Goal: Task Accomplishment & Management: Complete application form

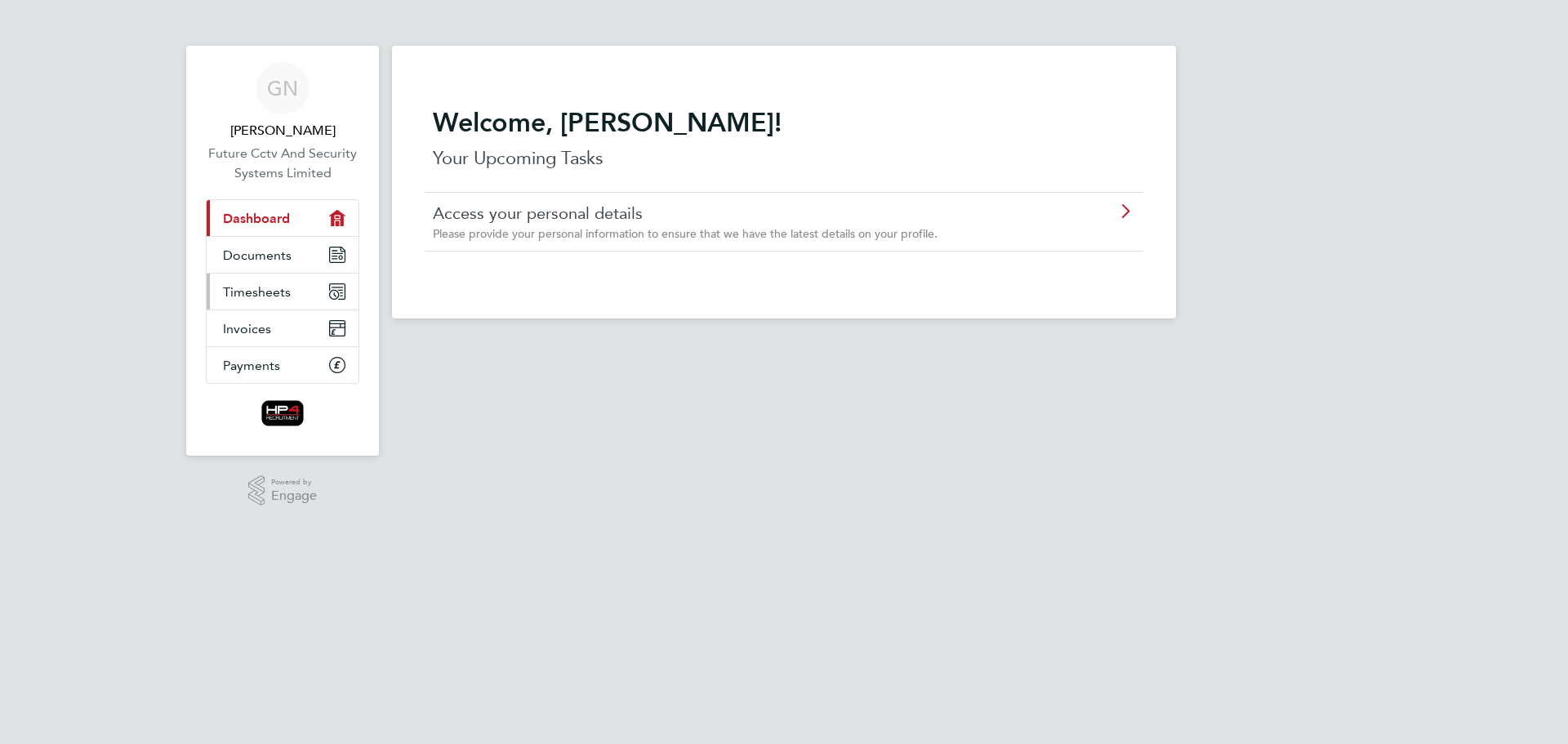
click at [236, 291] on span "Timesheets" at bounding box center [256, 292] width 68 height 15
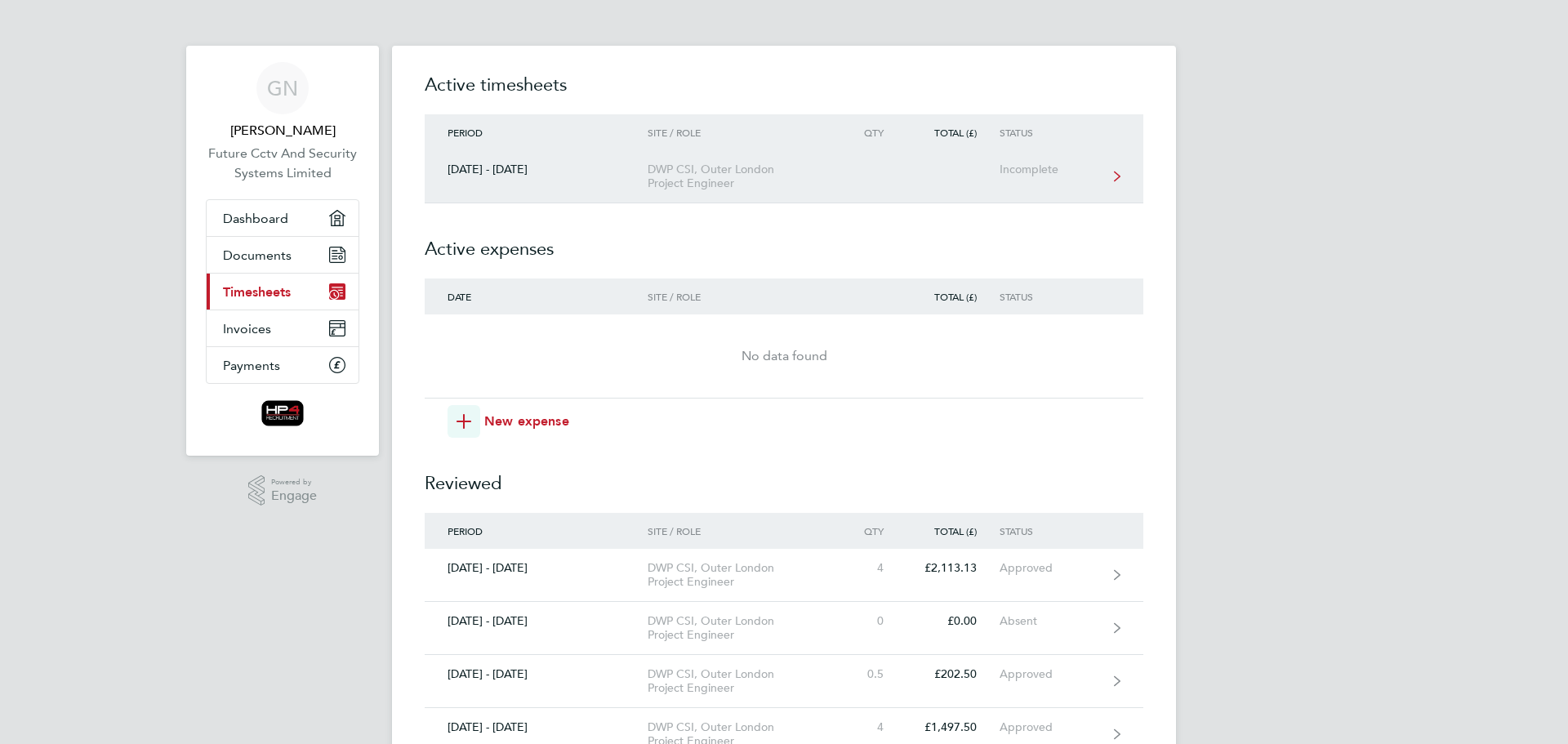
click at [569, 174] on div "[DATE] - [DATE]" at bounding box center [535, 169] width 223 height 14
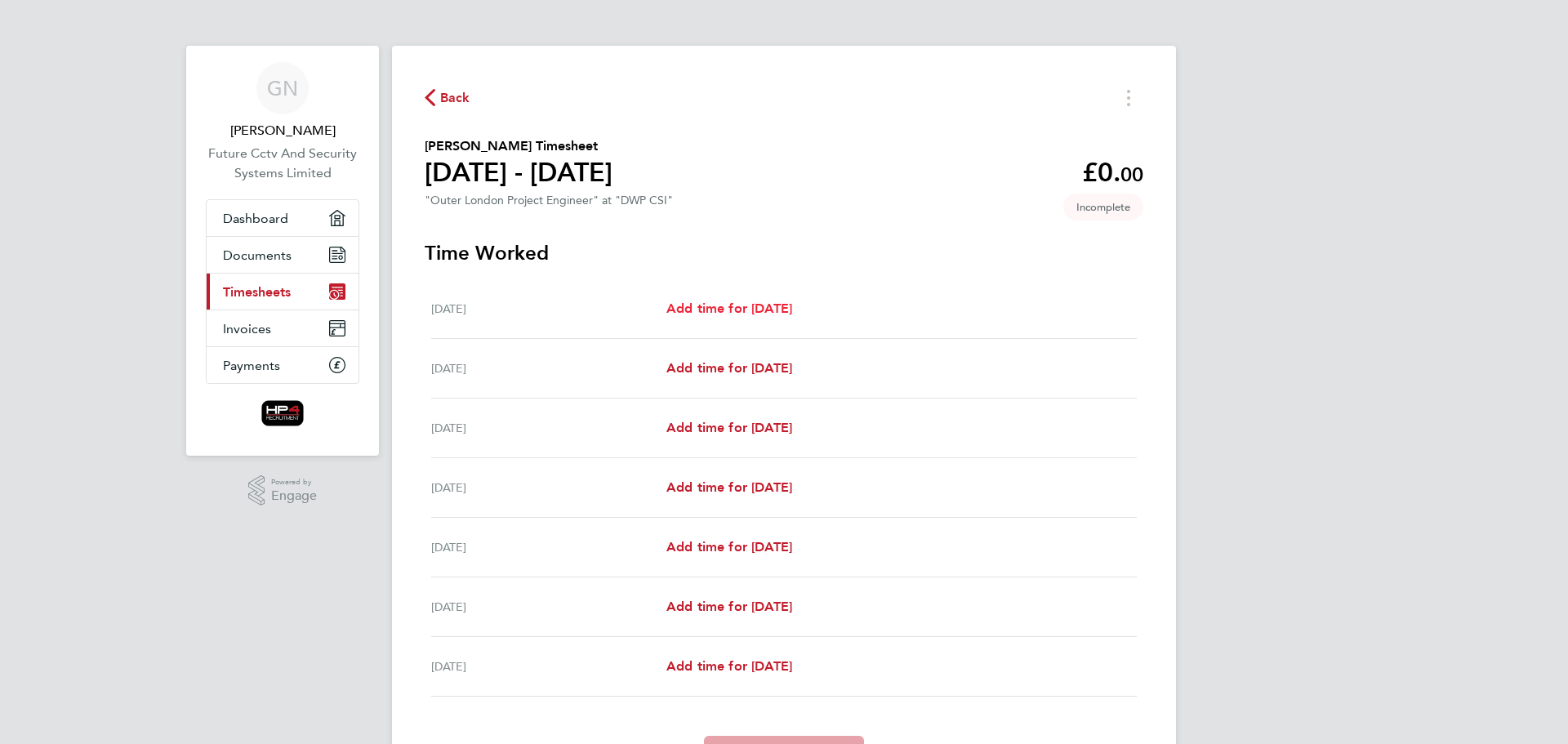
click at [763, 310] on span "Add time for [DATE]" at bounding box center [729, 308] width 125 height 15
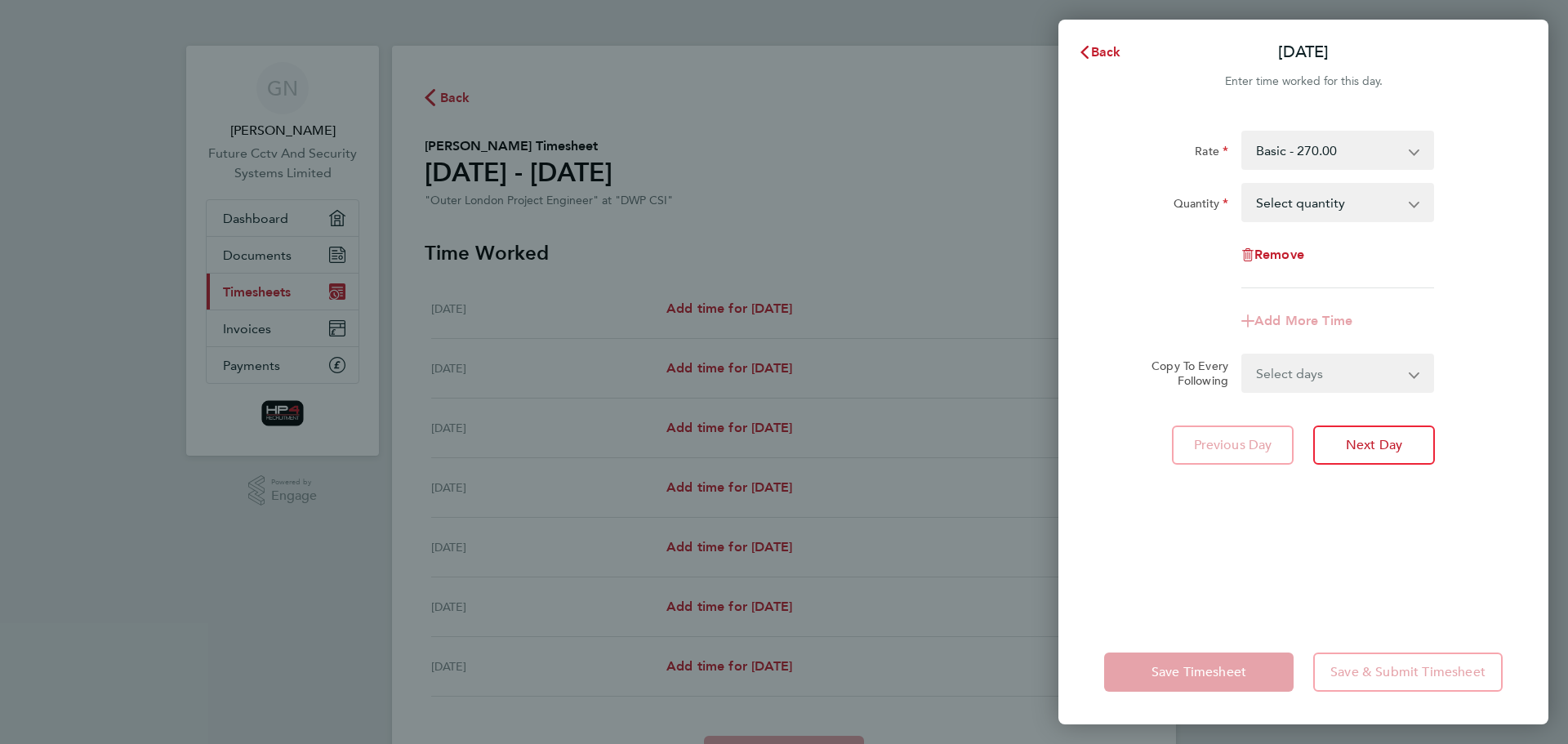
click at [1408, 193] on select "Select quantity 0.5 1" at bounding box center [1327, 203] width 170 height 36
select select "1"
click at [1243, 184] on select "Select quantity 0.5 1" at bounding box center [1327, 203] width 170 height 36
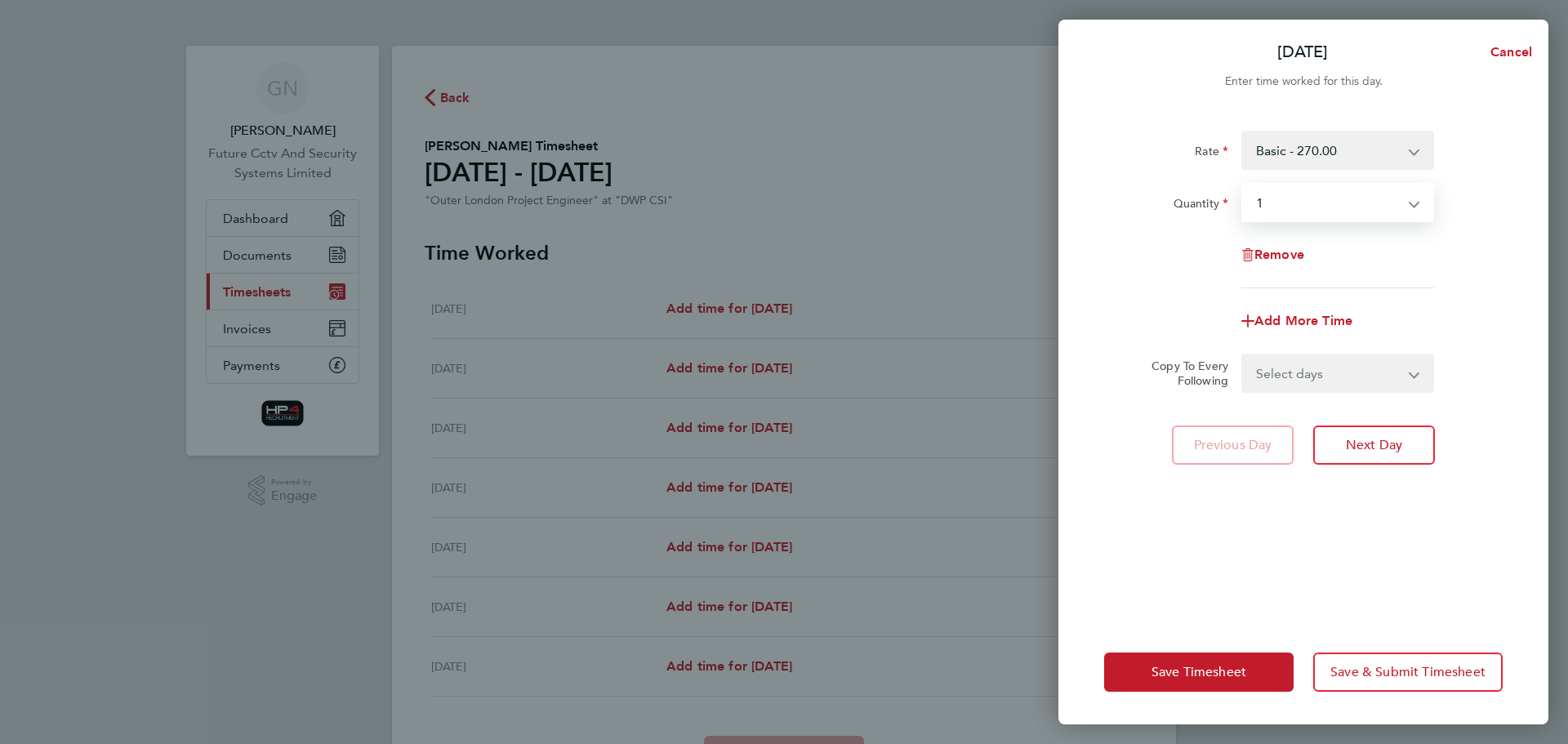
click at [1135, 223] on div "Rate Basic - 270.00 Night - 350.00 Weekend - 340.00 basic hourly rate - 33.75 n…" at bounding box center [1303, 209] width 399 height 157
click at [1288, 316] on span "Add More Time" at bounding box center [1304, 320] width 98 height 15
select select "null"
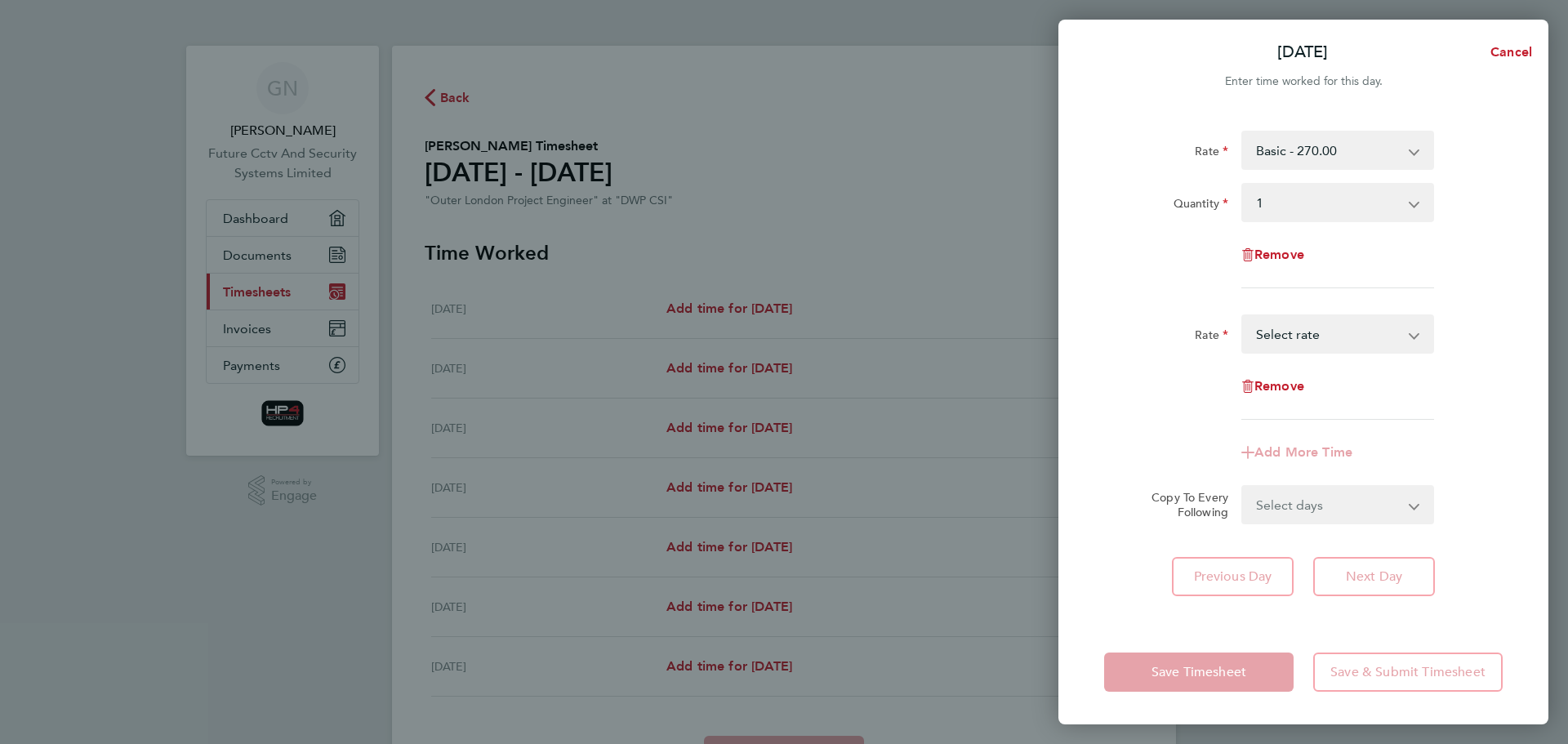
click at [1420, 339] on app-icon-cross-button at bounding box center [1423, 334] width 20 height 36
click at [1401, 338] on select "basic hourly rate - 33.75 night hourly rate - 43.75 HourlyWE - 42.50 Select rate" at bounding box center [1327, 334] width 170 height 36
select select "30"
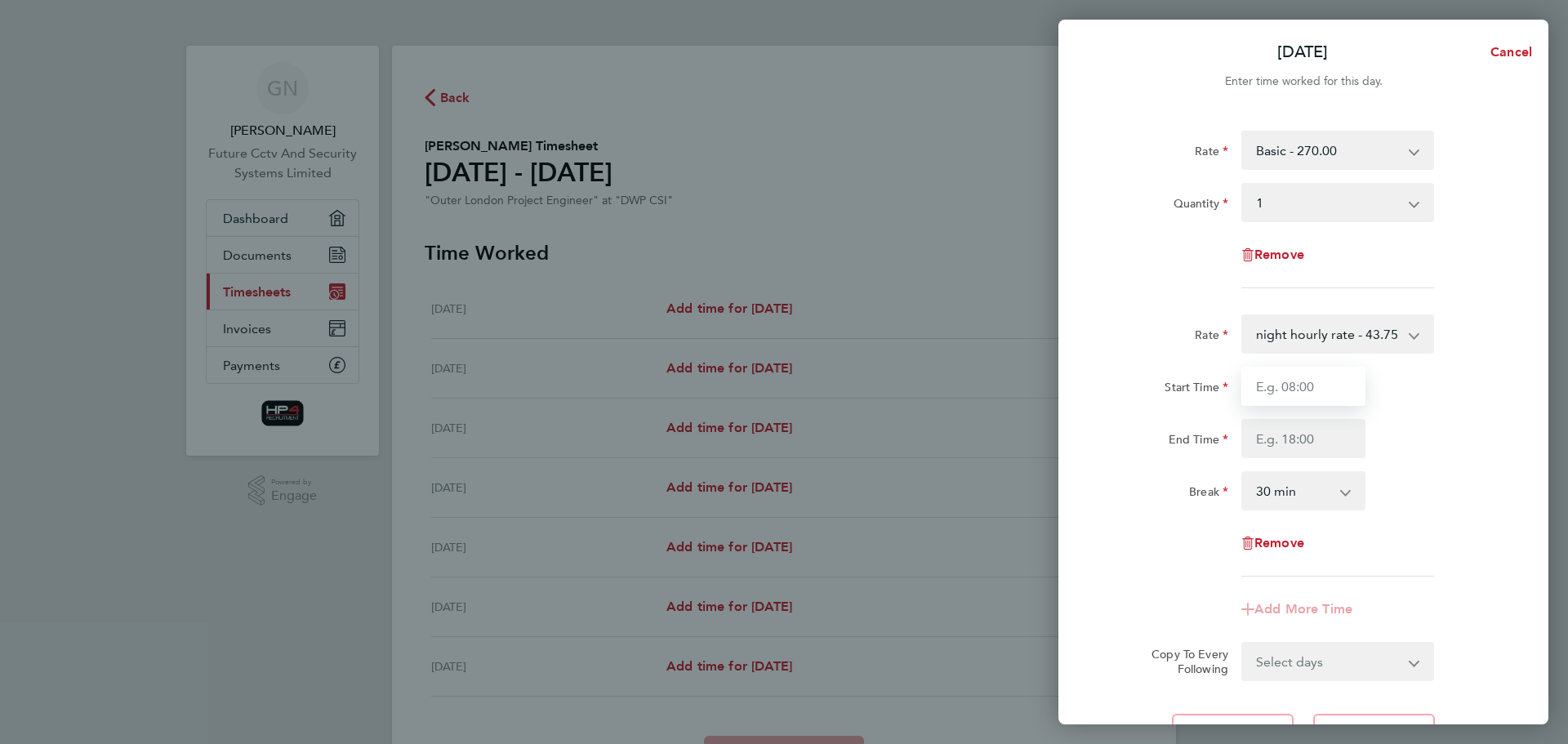
click at [1292, 387] on input "Start Time" at bounding box center [1303, 386] width 124 height 39
type input "16:30"
type input "20:30"
click at [1460, 468] on div "Rate night hourly rate - 43.75 basic hourly rate - 33.75 HourlyWE - 42.50 Start…" at bounding box center [1303, 445] width 399 height 263
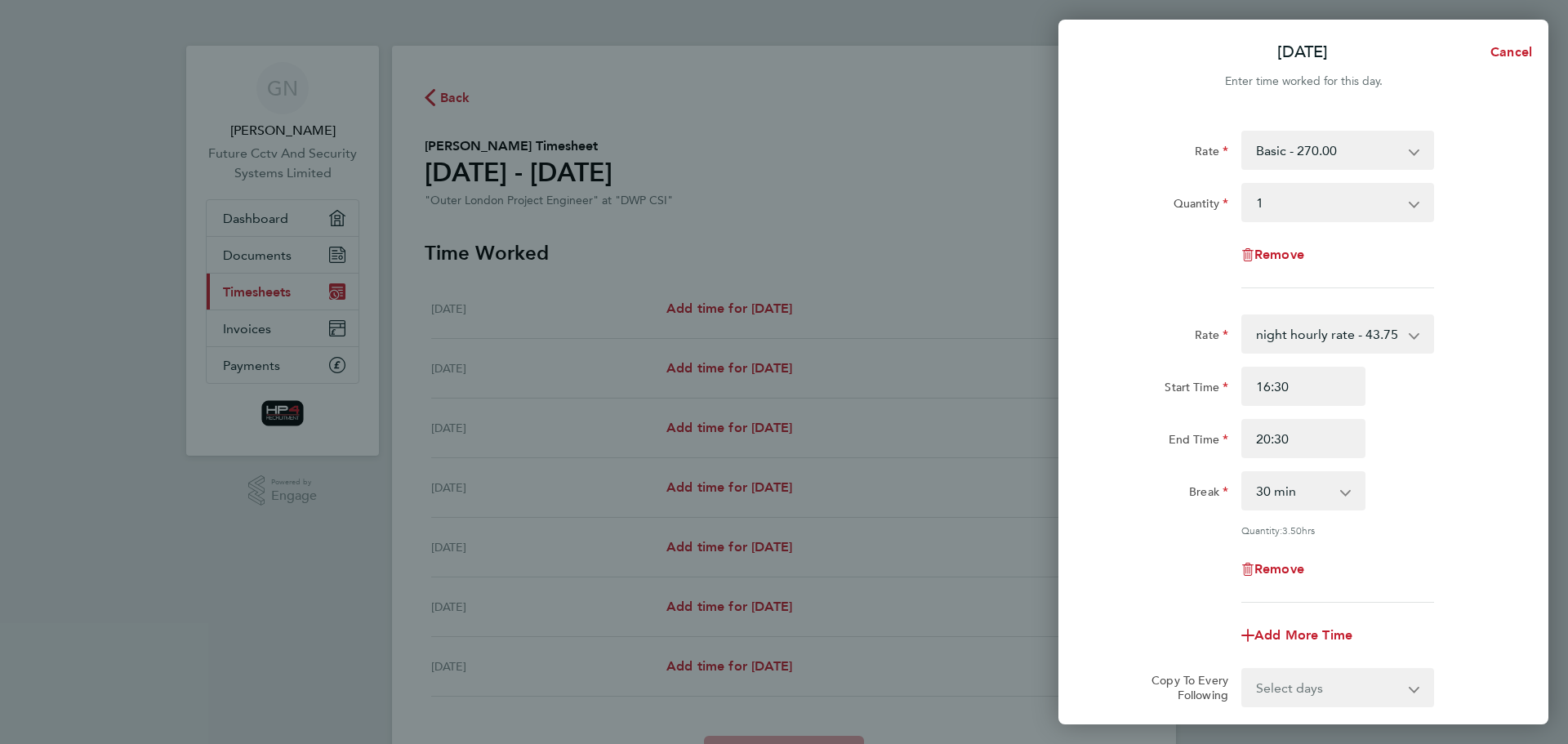
click at [1355, 489] on app-icon-cross-button at bounding box center [1355, 491] width 20 height 36
click at [1315, 489] on select "0 min 15 min 30 min 45 min 60 min 75 min 90 min" at bounding box center [1293, 491] width 101 height 36
select select "0"
click at [1243, 472] on select "0 min 15 min 30 min 45 min 60 min 75 min 90 min" at bounding box center [1293, 491] width 101 height 36
click at [1426, 484] on div "Break 0 min 15 min 30 min 45 min 60 min 75 min 90 min" at bounding box center [1303, 491] width 412 height 39
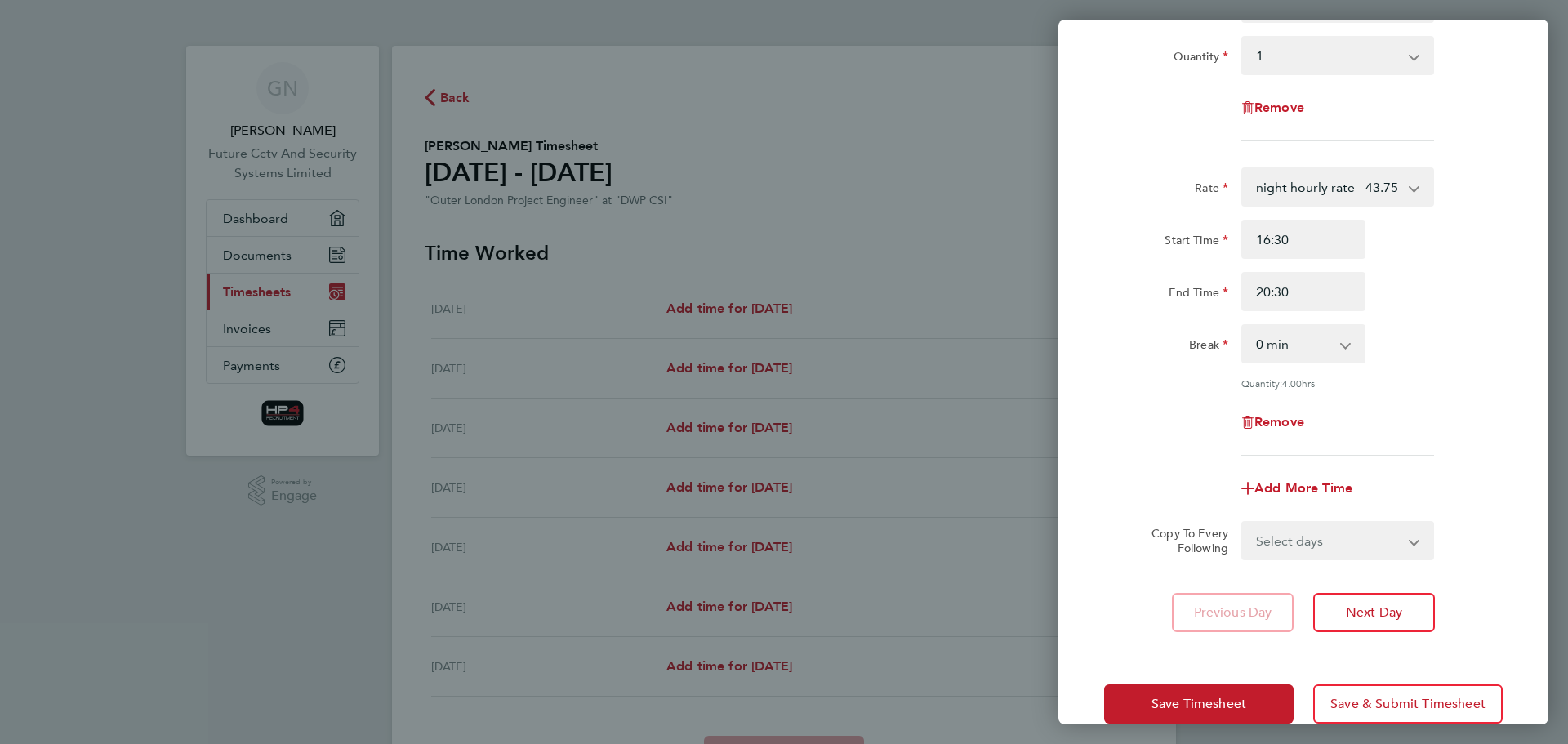
scroll to position [177, 0]
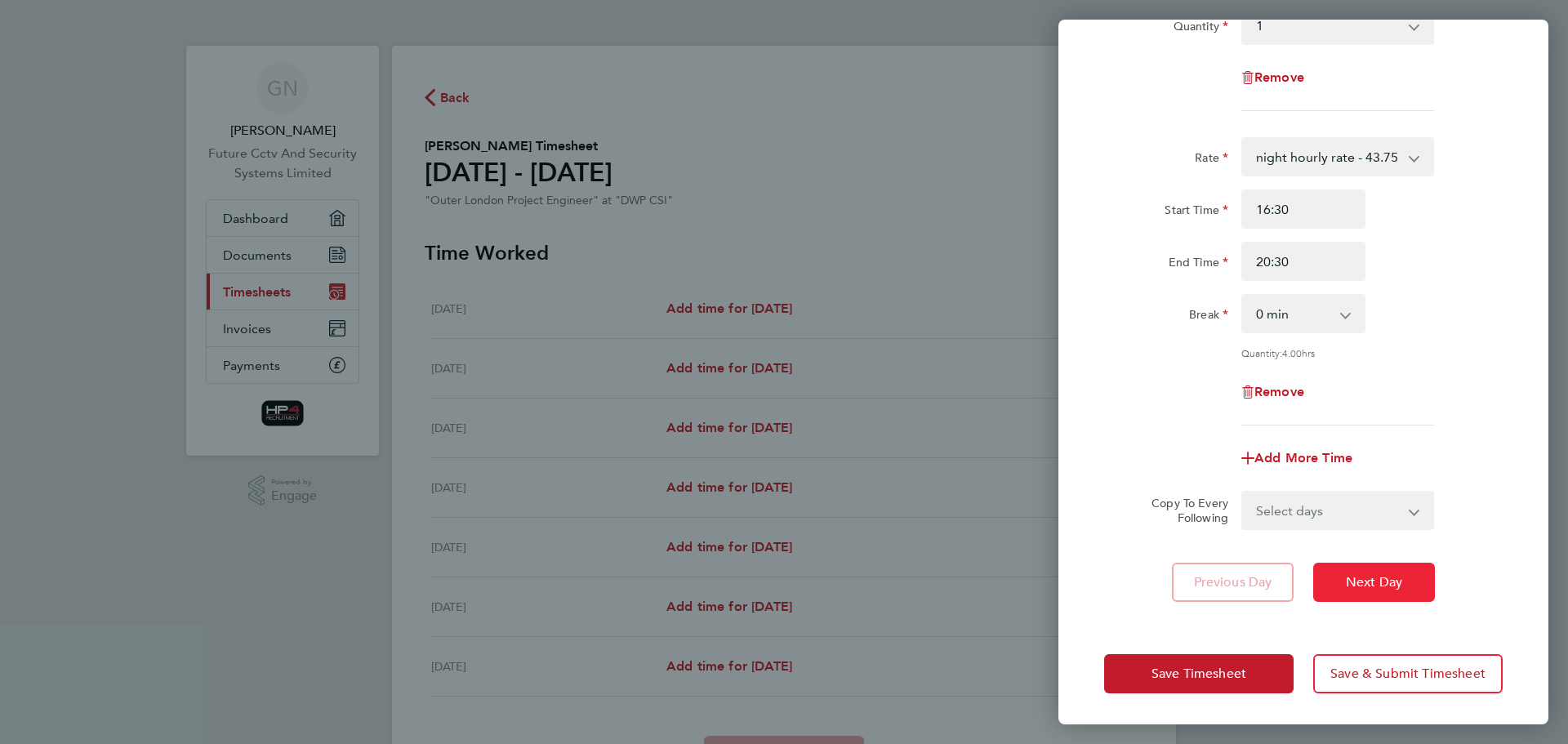
click at [1368, 576] on span "Next Day" at bounding box center [1374, 582] width 56 height 16
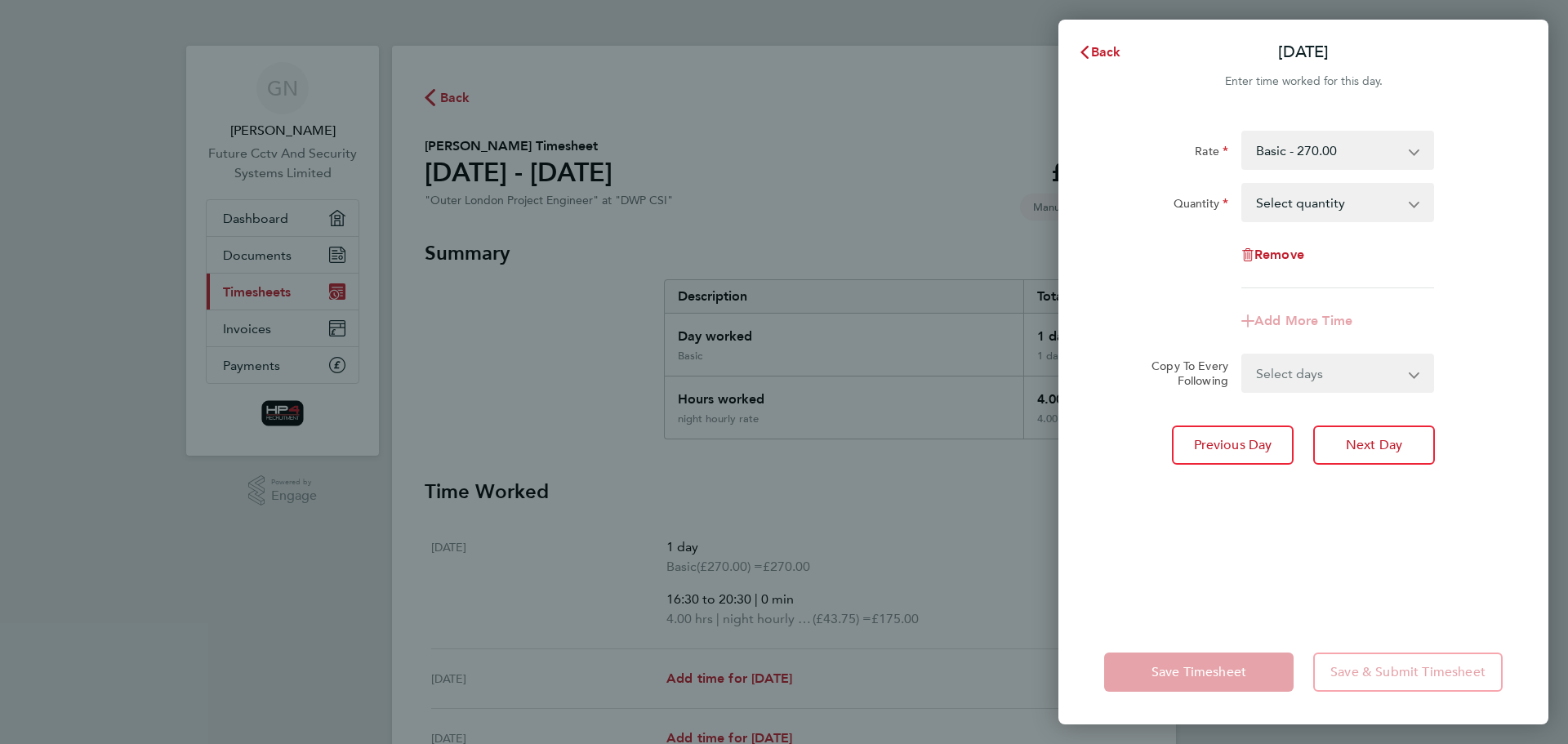
click at [1361, 203] on select "Select quantity 0.5 1" at bounding box center [1327, 203] width 170 height 36
select select "1"
click at [1243, 184] on select "Select quantity 0.5 1" at bounding box center [1327, 203] width 170 height 36
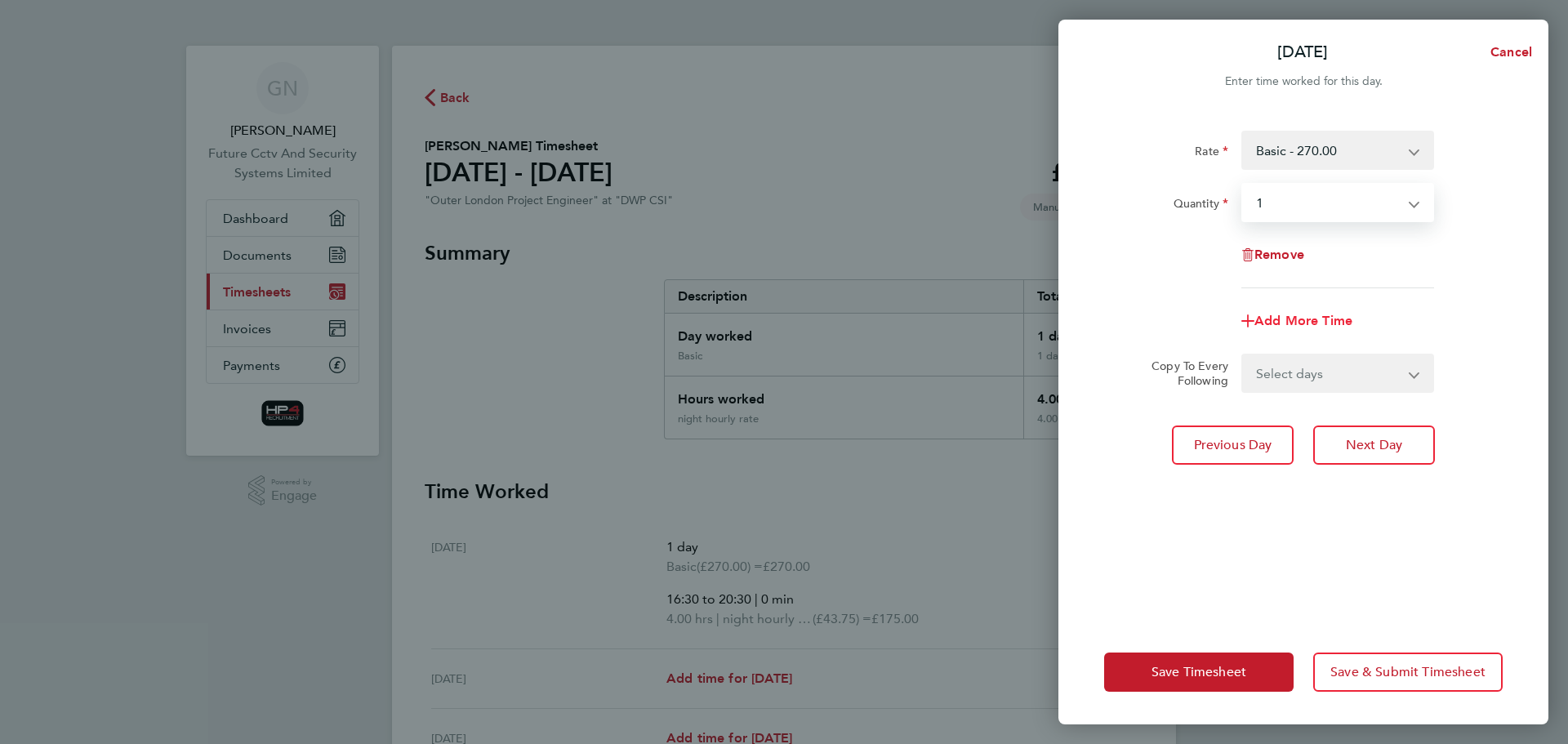
click at [1293, 319] on span "Add More Time" at bounding box center [1304, 320] width 98 height 15
select select "null"
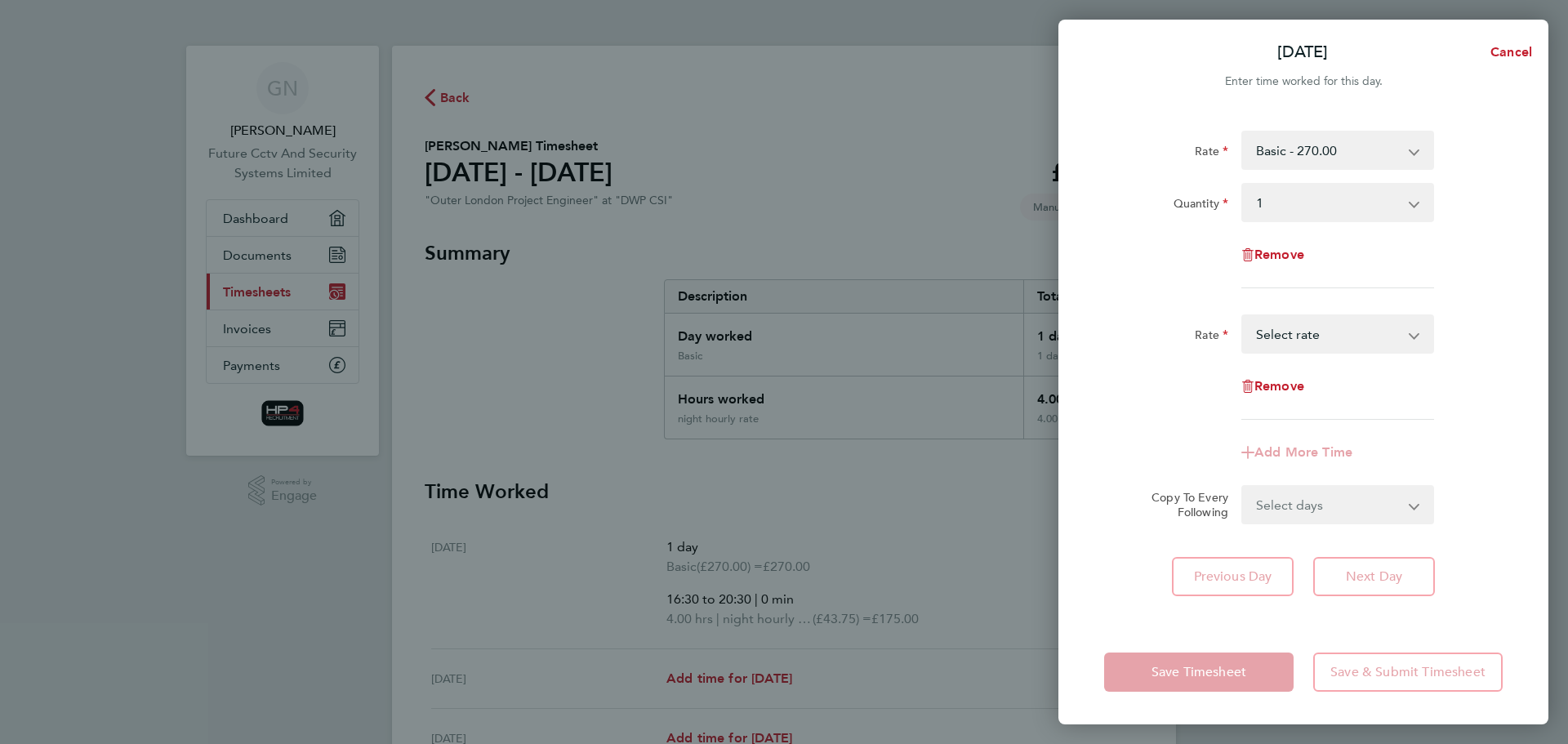
click at [1406, 330] on select "HourlyWE - 42.50 night hourly rate - 43.75 basic hourly rate - 33.75 Select rate" at bounding box center [1327, 334] width 170 height 36
select select "30"
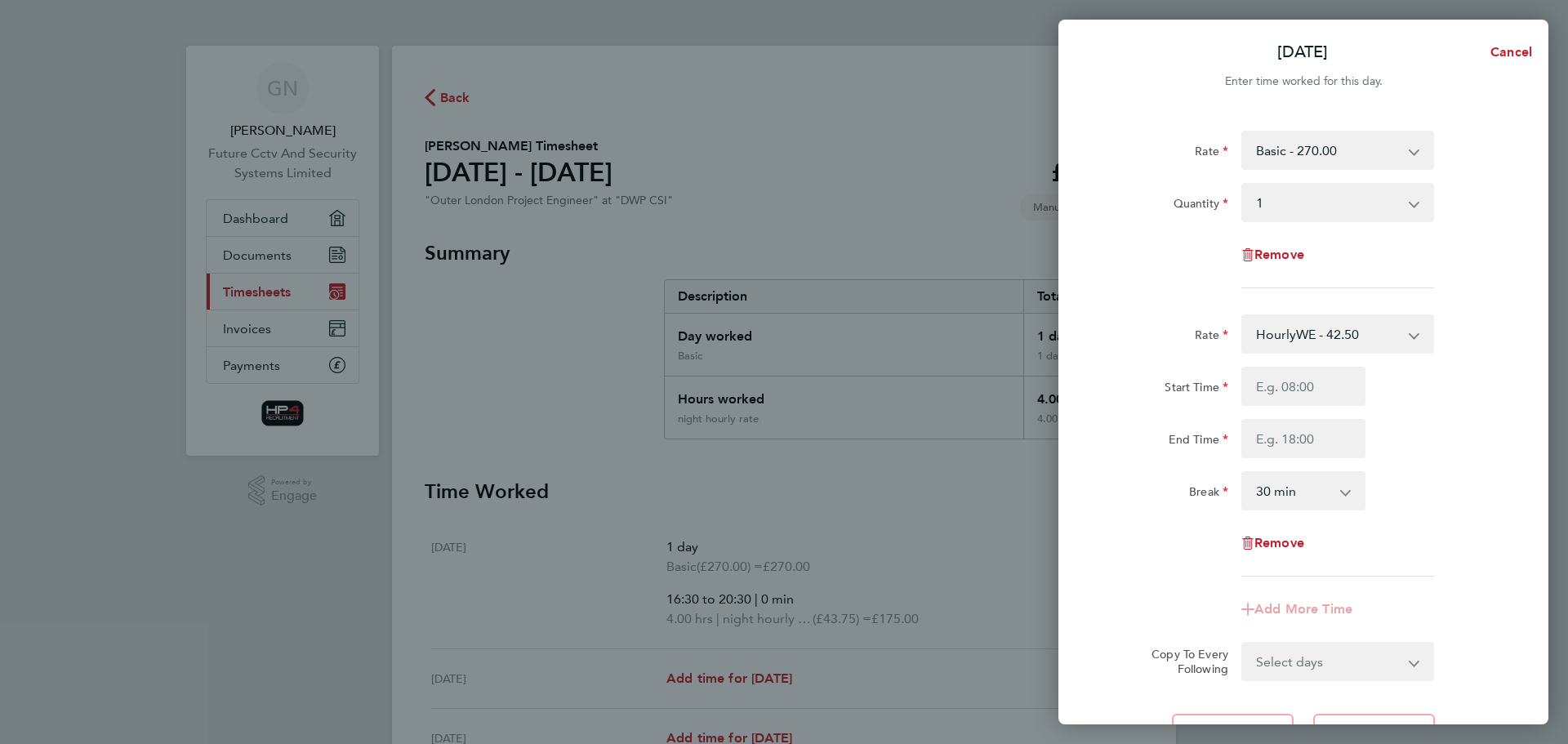
click at [1408, 329] on select "HourlyWE - 42.50 night hourly rate - 43.75 basic hourly rate - 33.75" at bounding box center [1327, 334] width 170 height 36
select select "30"
click at [1325, 382] on input "Start Time" at bounding box center [1303, 386] width 124 height 39
type input "17:30"
type input "20:30"
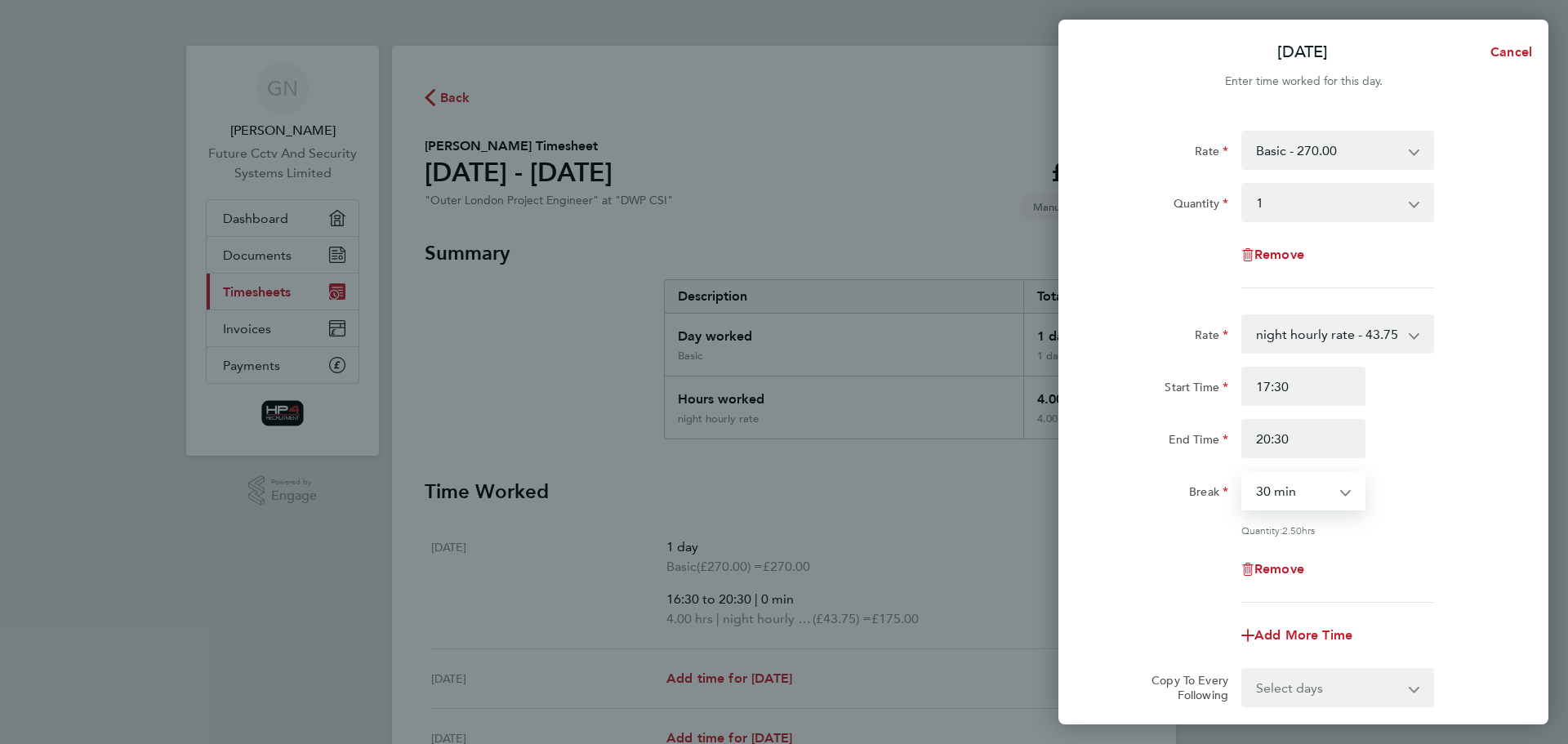
click at [1353, 493] on app-icon-cross-button at bounding box center [1355, 491] width 20 height 36
click at [1335, 491] on select "0 min 15 min 30 min 45 min 60 min 75 min 90 min" at bounding box center [1293, 491] width 101 height 36
select select "0"
click at [1243, 472] on select "0 min 15 min 30 min 45 min 60 min 75 min 90 min" at bounding box center [1293, 491] width 101 height 36
click at [1418, 487] on div "Break 0 min 15 min 30 min 45 min 60 min 75 min 90 min" at bounding box center [1303, 491] width 412 height 39
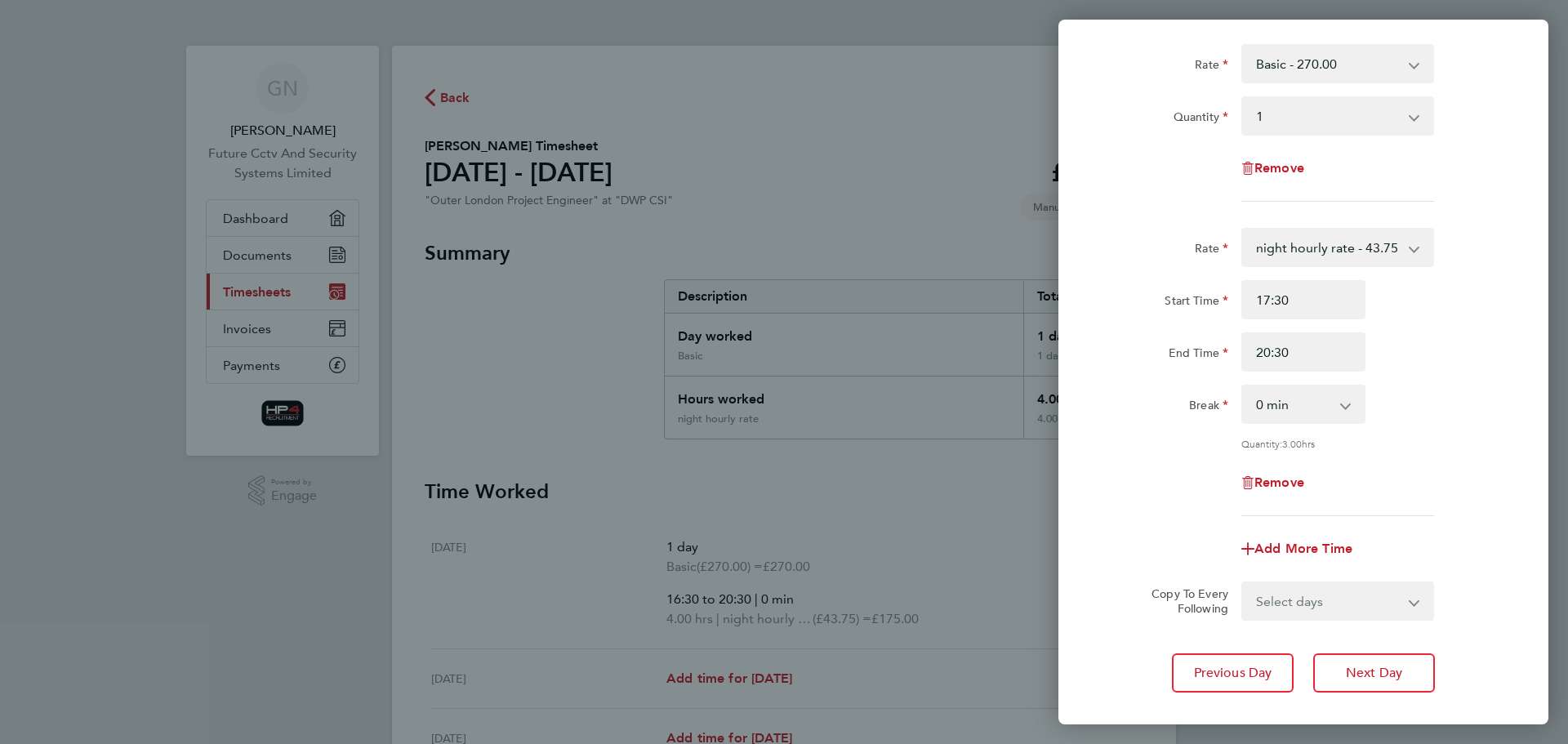
scroll to position [177, 0]
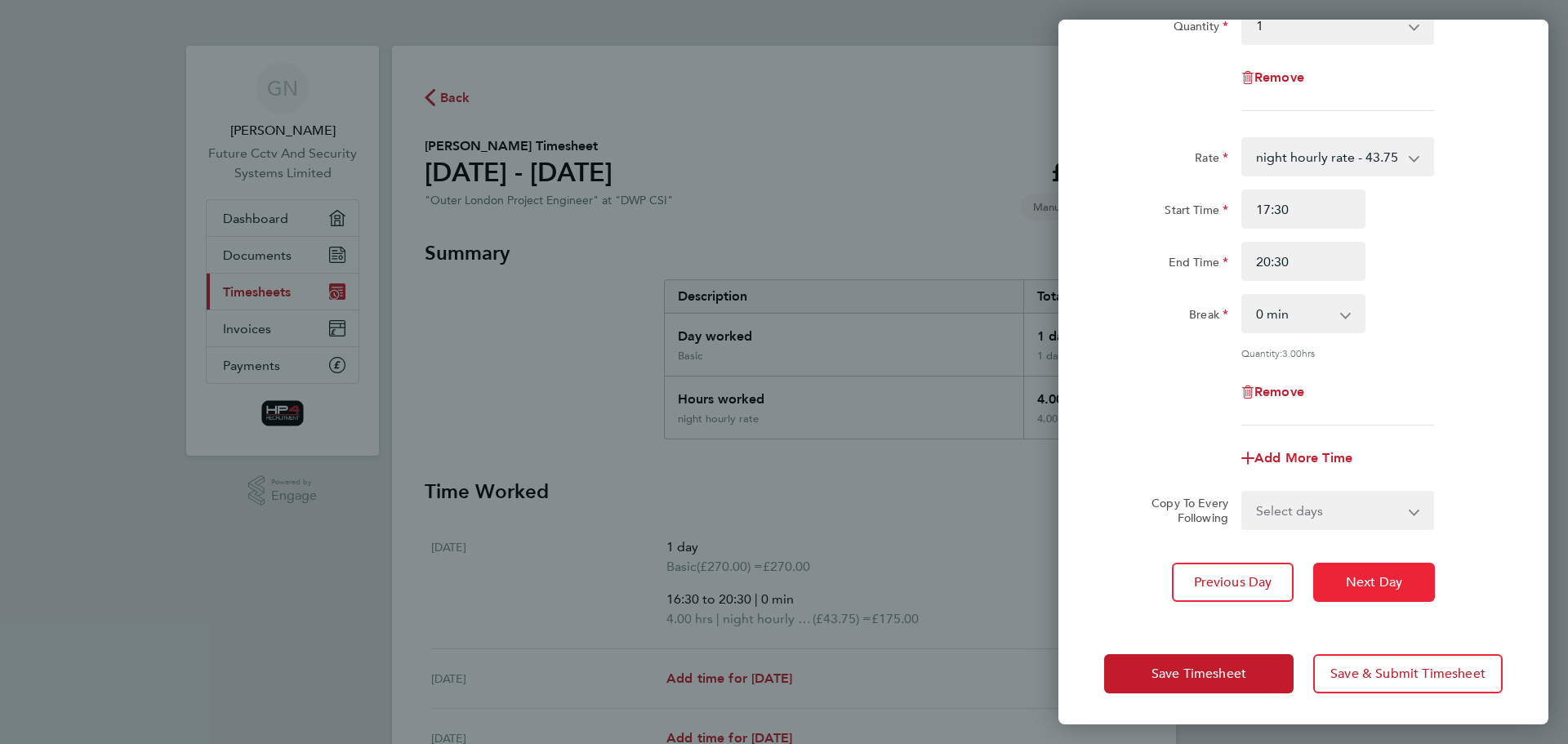
click at [1361, 578] on span "Next Day" at bounding box center [1374, 582] width 56 height 16
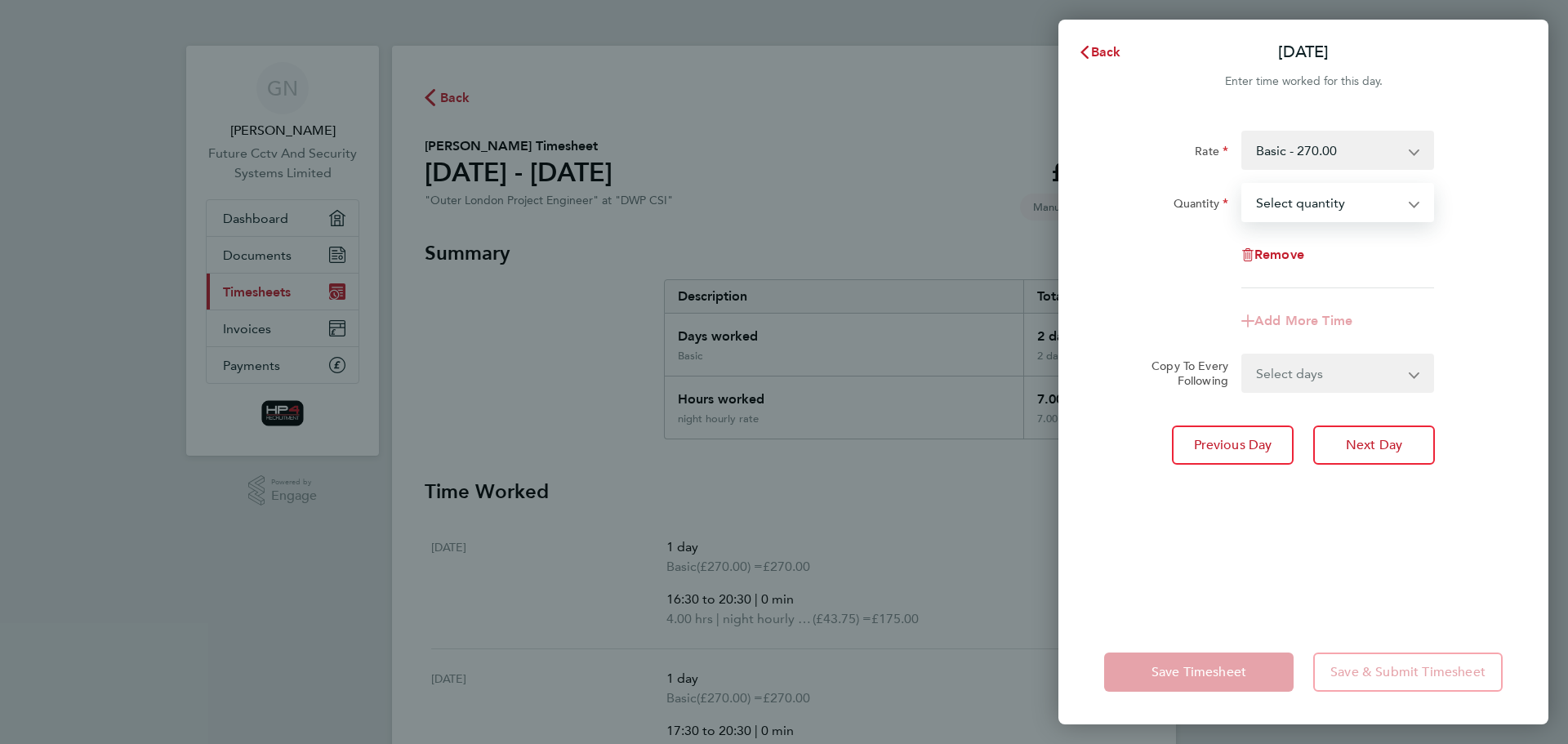
click at [1407, 190] on select "Select quantity 0.5 1" at bounding box center [1327, 203] width 170 height 36
select select "1"
click at [1243, 184] on select "Select quantity 0.5 1" at bounding box center [1327, 203] width 170 height 36
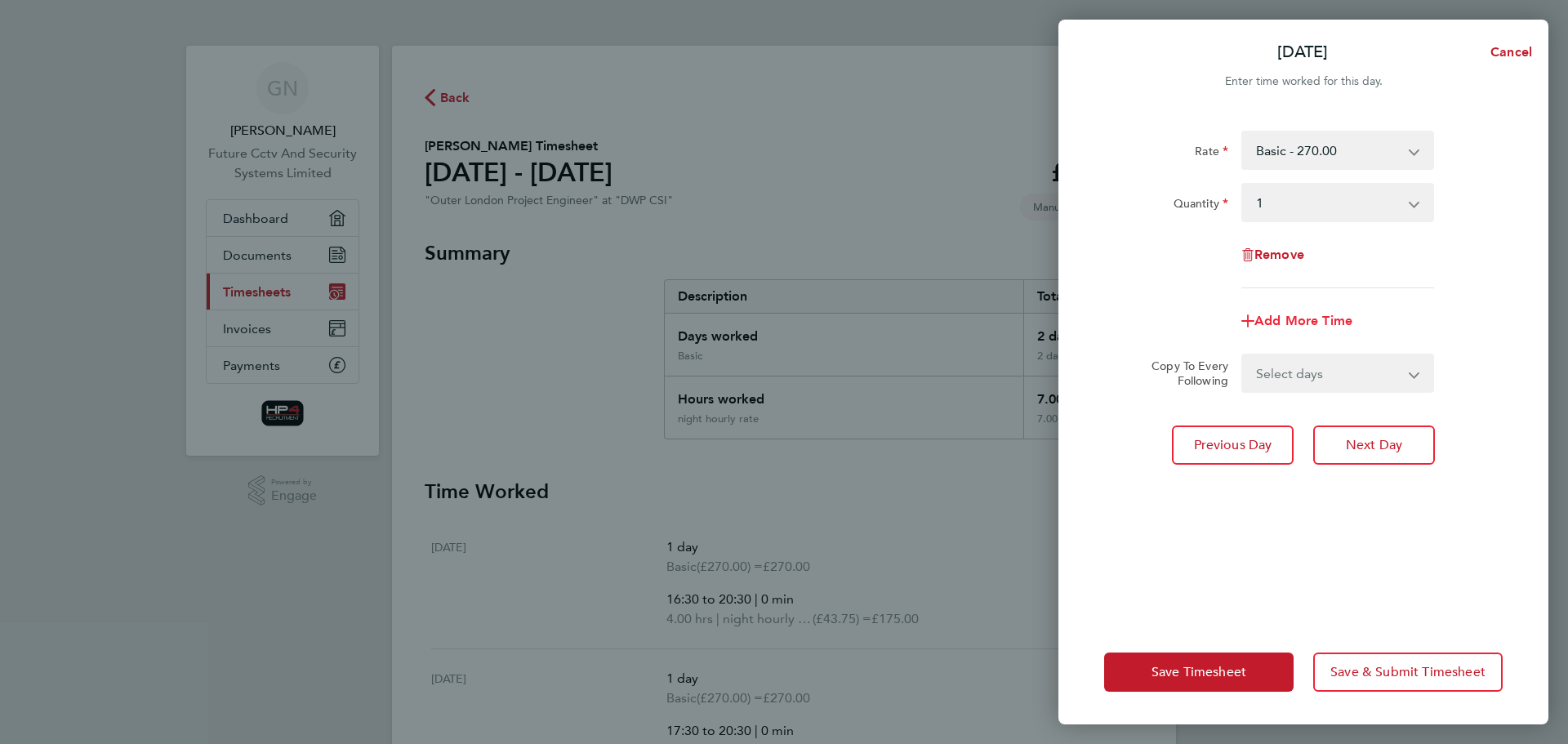
click at [1300, 320] on span "Add More Time" at bounding box center [1304, 320] width 98 height 15
select select "null"
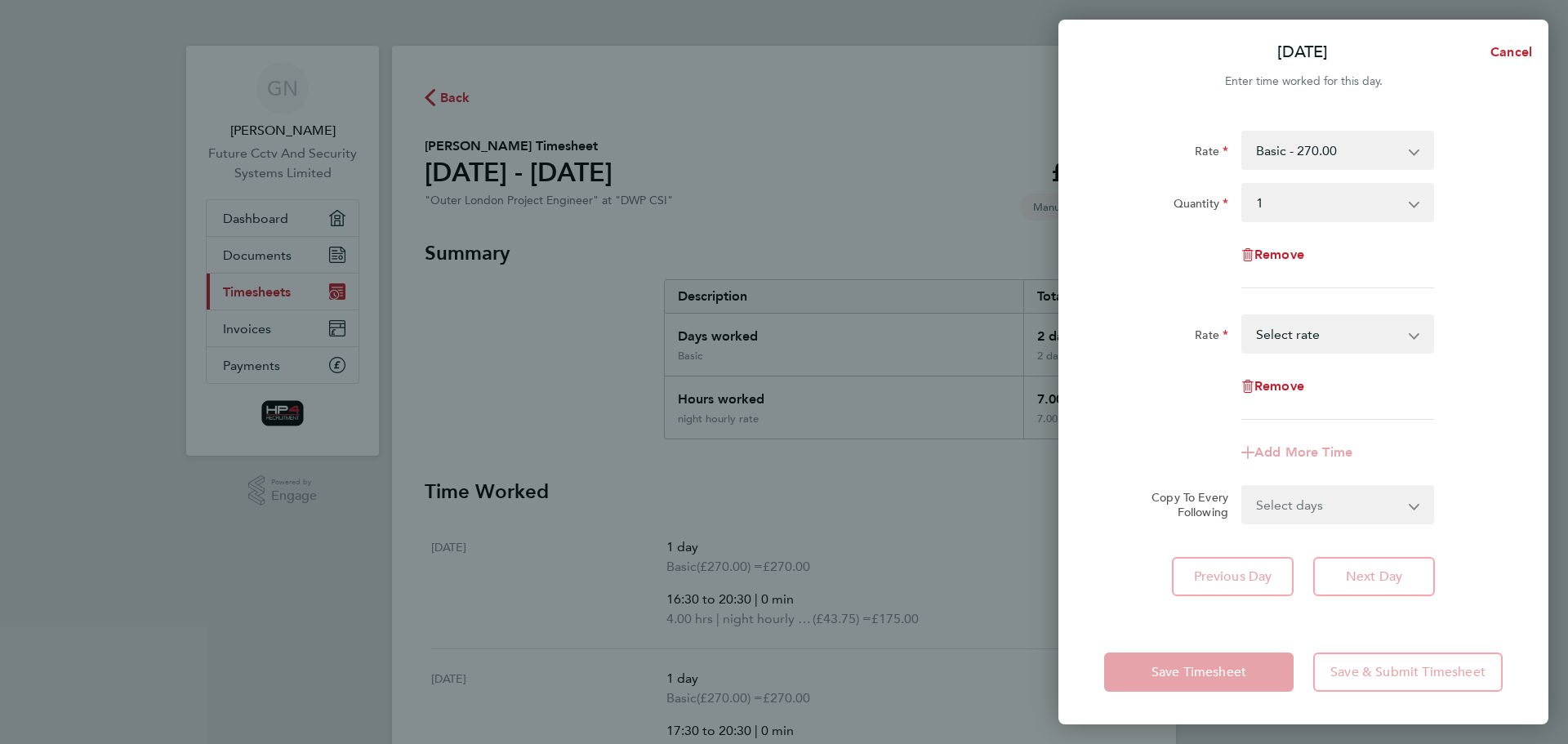
click at [1415, 333] on app-icon-cross-button at bounding box center [1423, 334] width 20 height 36
click at [1367, 335] on select "HourlyWE - 42.50 night hourly rate - 43.75 basic hourly rate - 33.75 Select rate" at bounding box center [1327, 334] width 170 height 36
select select "30"
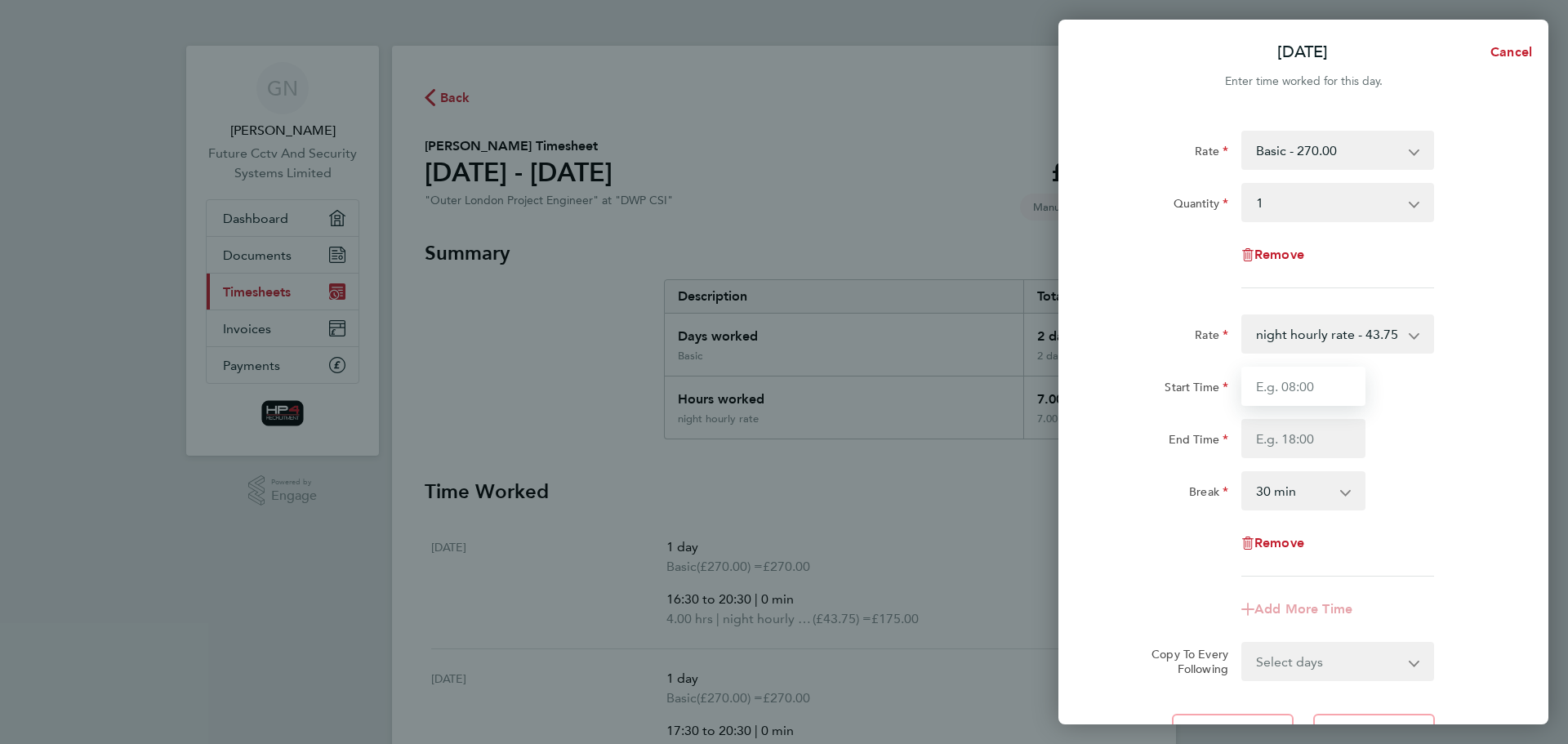
click at [1321, 382] on input "Start Time" at bounding box center [1303, 386] width 124 height 39
type input "17:00"
type input "20:00"
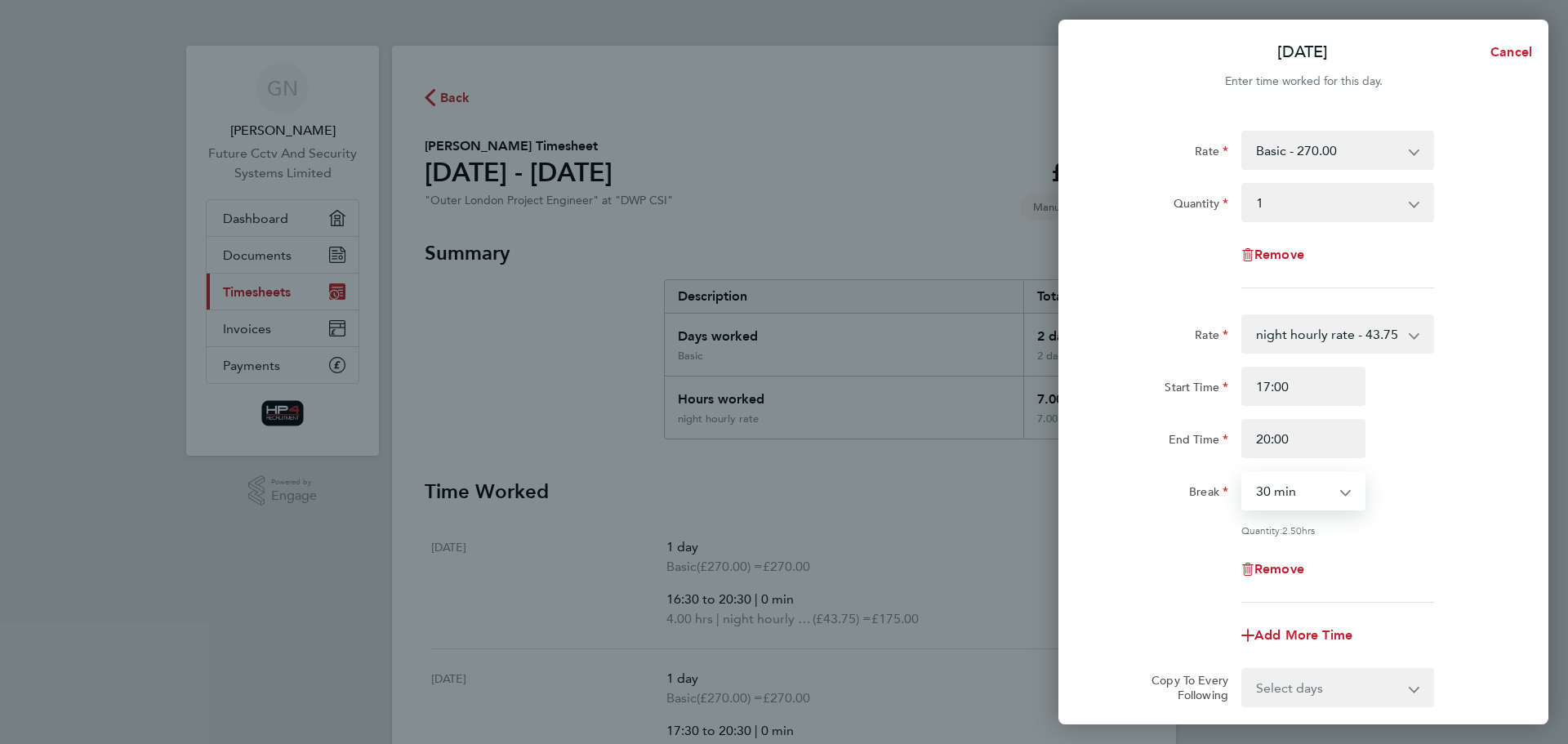
select select "0"
click at [1461, 493] on div "Break 0 min 15 min 30 min 45 min 60 min 75 min 90 min" at bounding box center [1303, 491] width 412 height 39
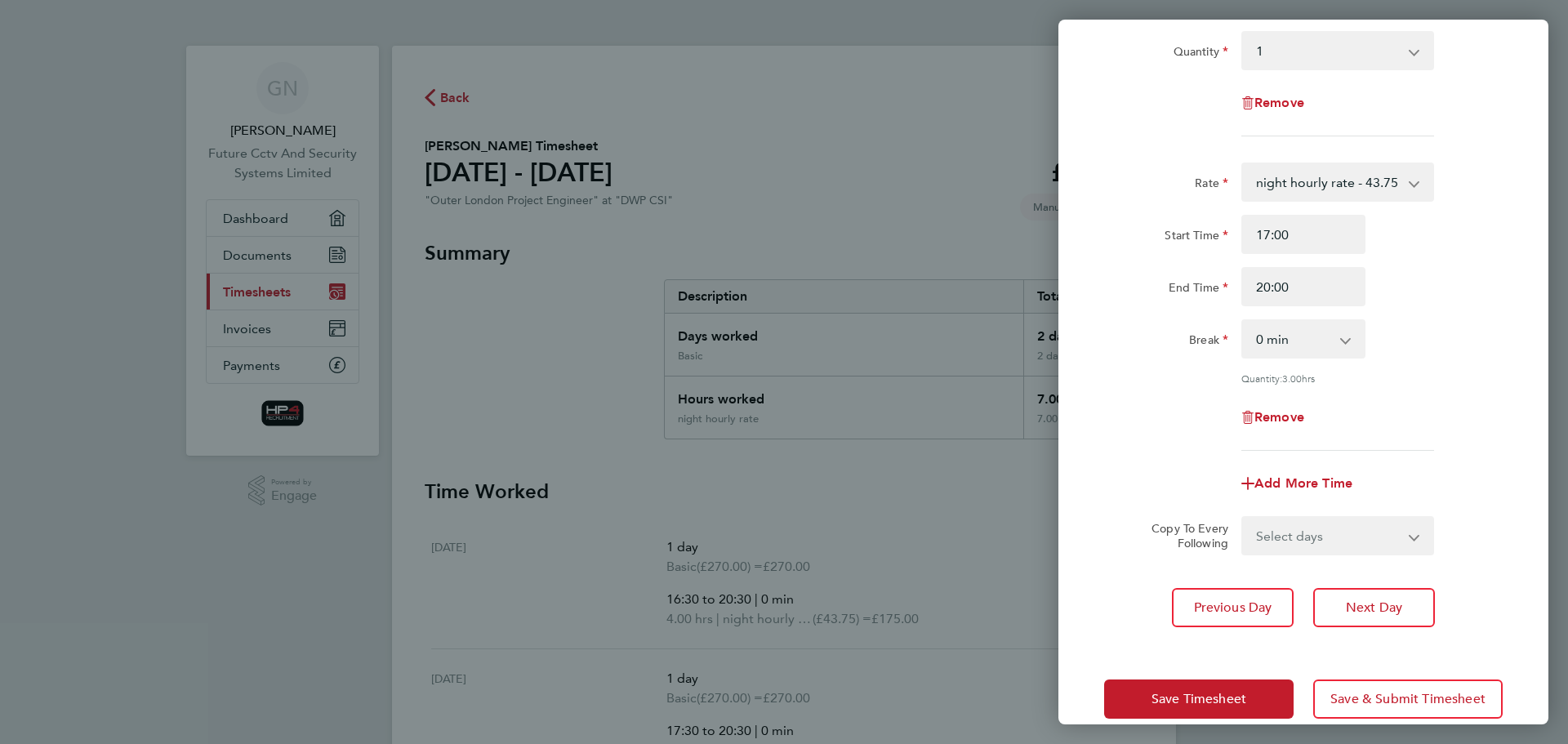
scroll to position [177, 0]
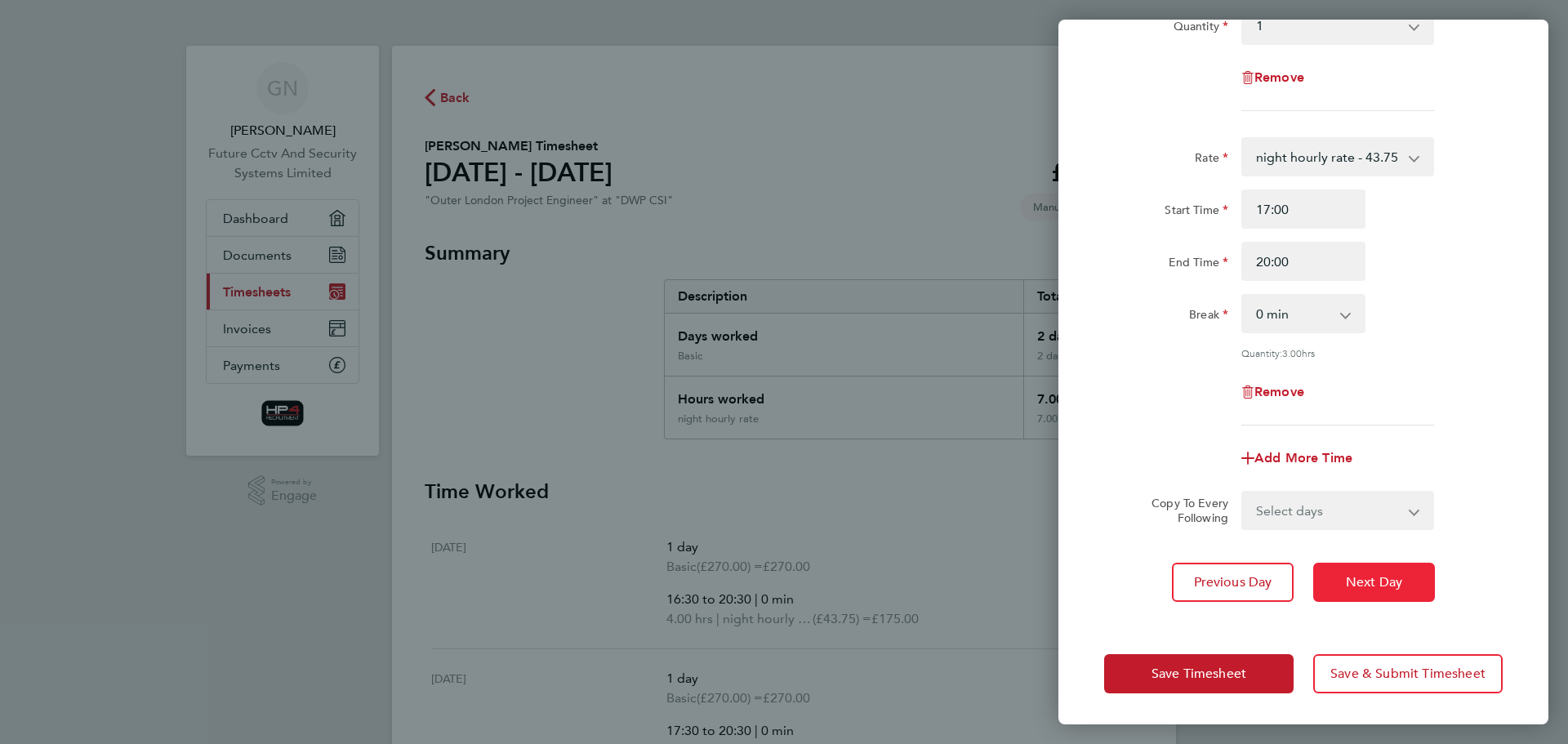
click at [1374, 582] on span "Next Day" at bounding box center [1374, 582] width 56 height 16
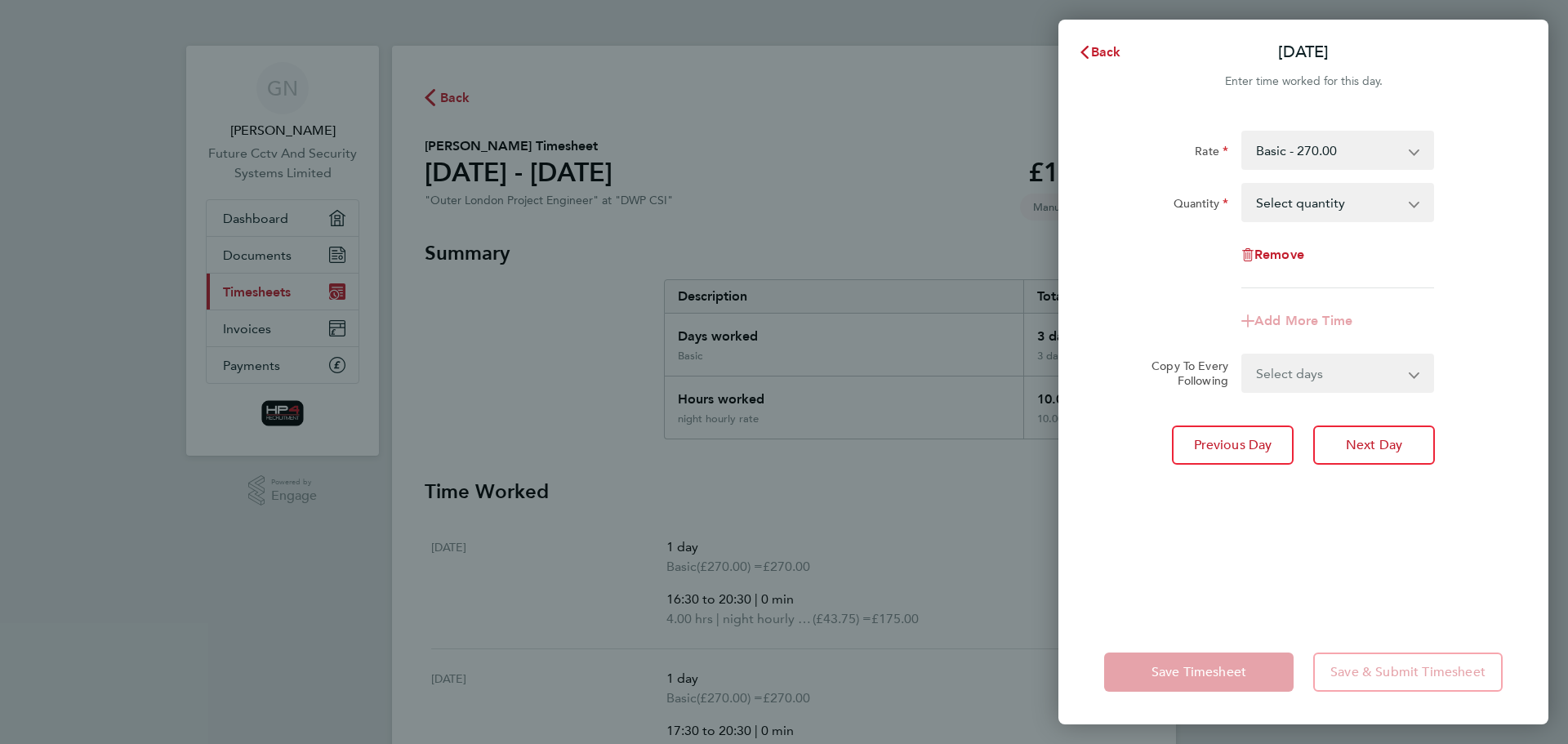
click at [1394, 213] on select "Select quantity 0.5 1" at bounding box center [1327, 203] width 170 height 36
select select "1"
click at [1243, 184] on select "Select quantity 0.5 1" at bounding box center [1327, 203] width 170 height 36
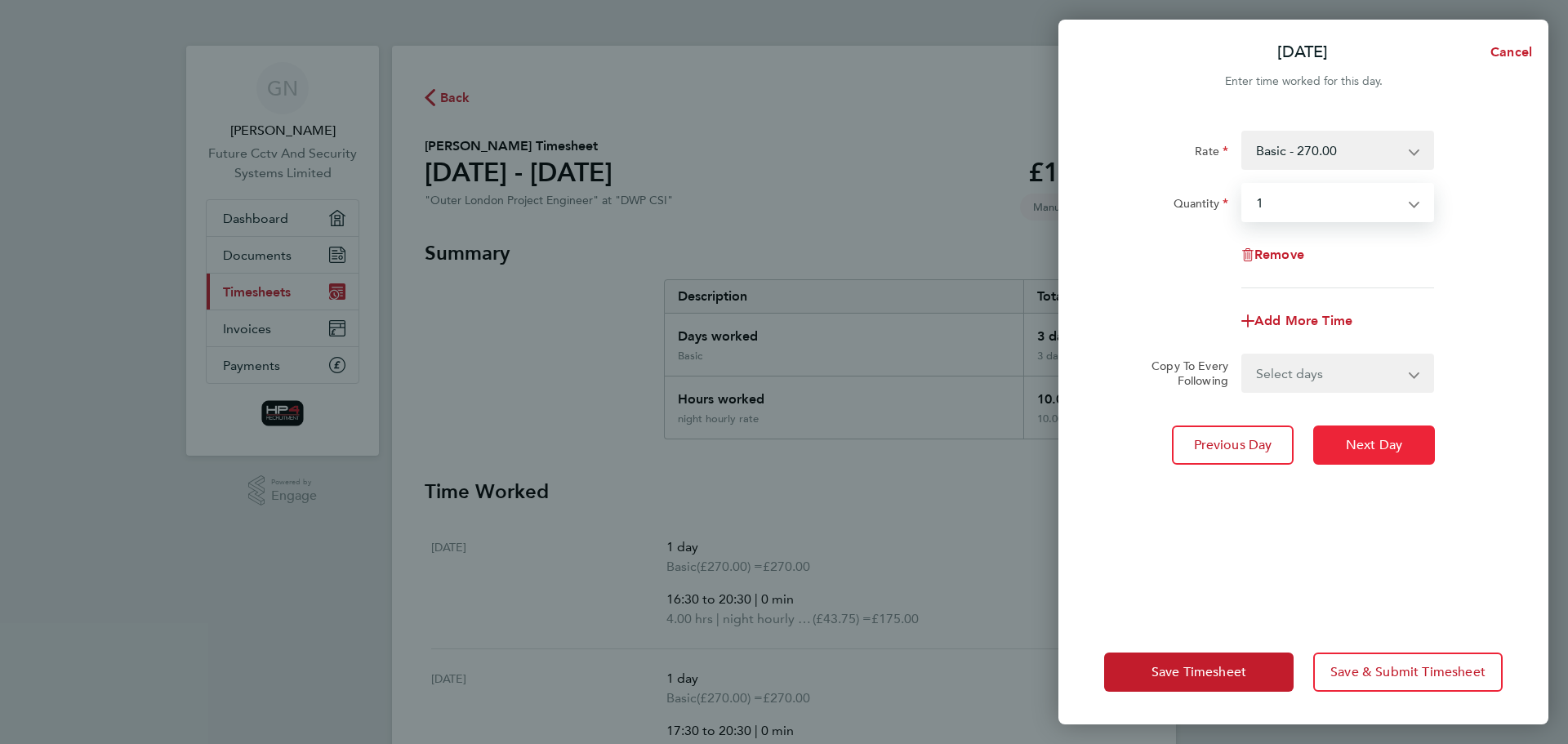
click at [1374, 450] on span "Next Day" at bounding box center [1374, 445] width 56 height 16
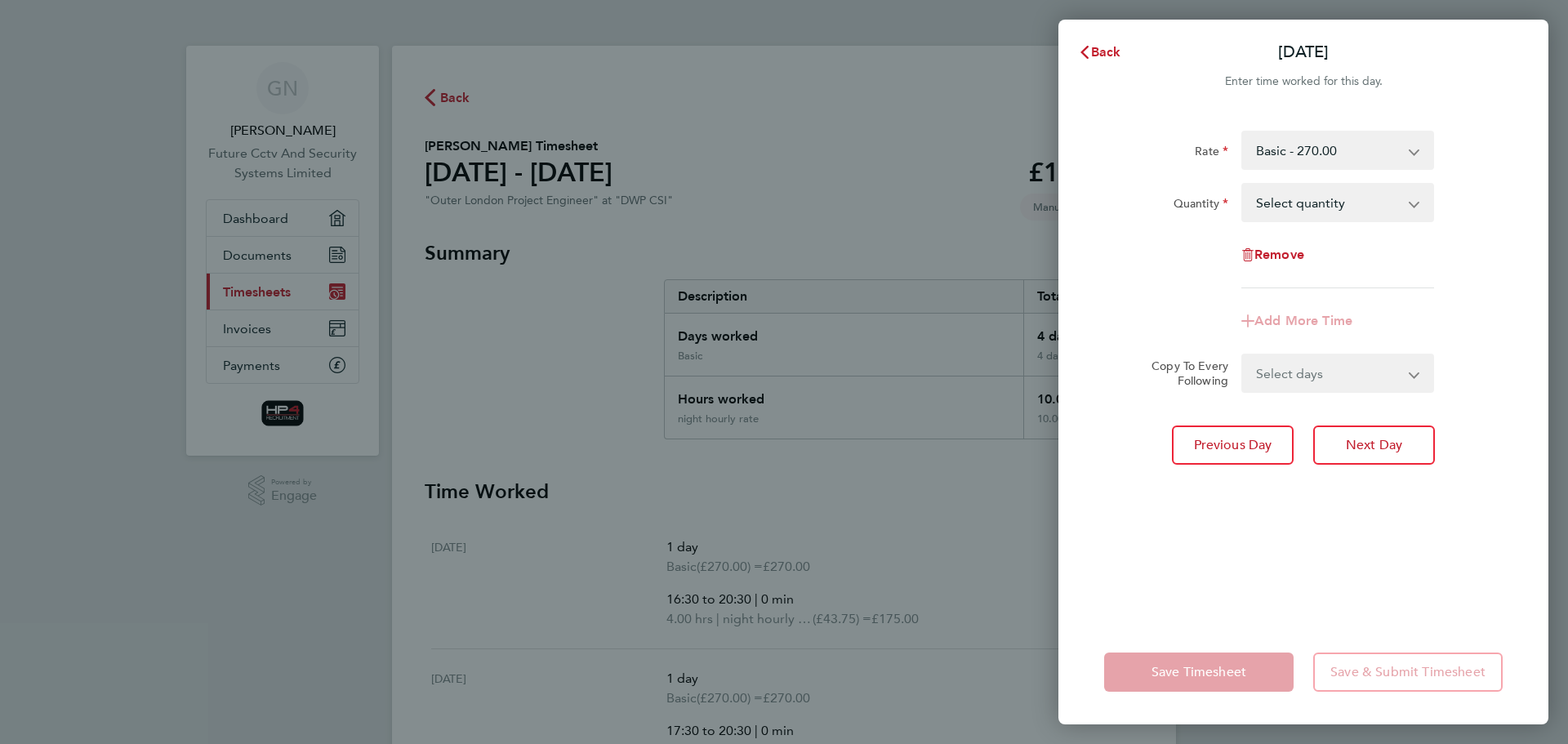
click at [1377, 202] on select "Select quantity 0.5 1" at bounding box center [1327, 203] width 170 height 36
select select "1"
click at [1243, 184] on select "Select quantity 0.5 1" at bounding box center [1327, 203] width 170 height 36
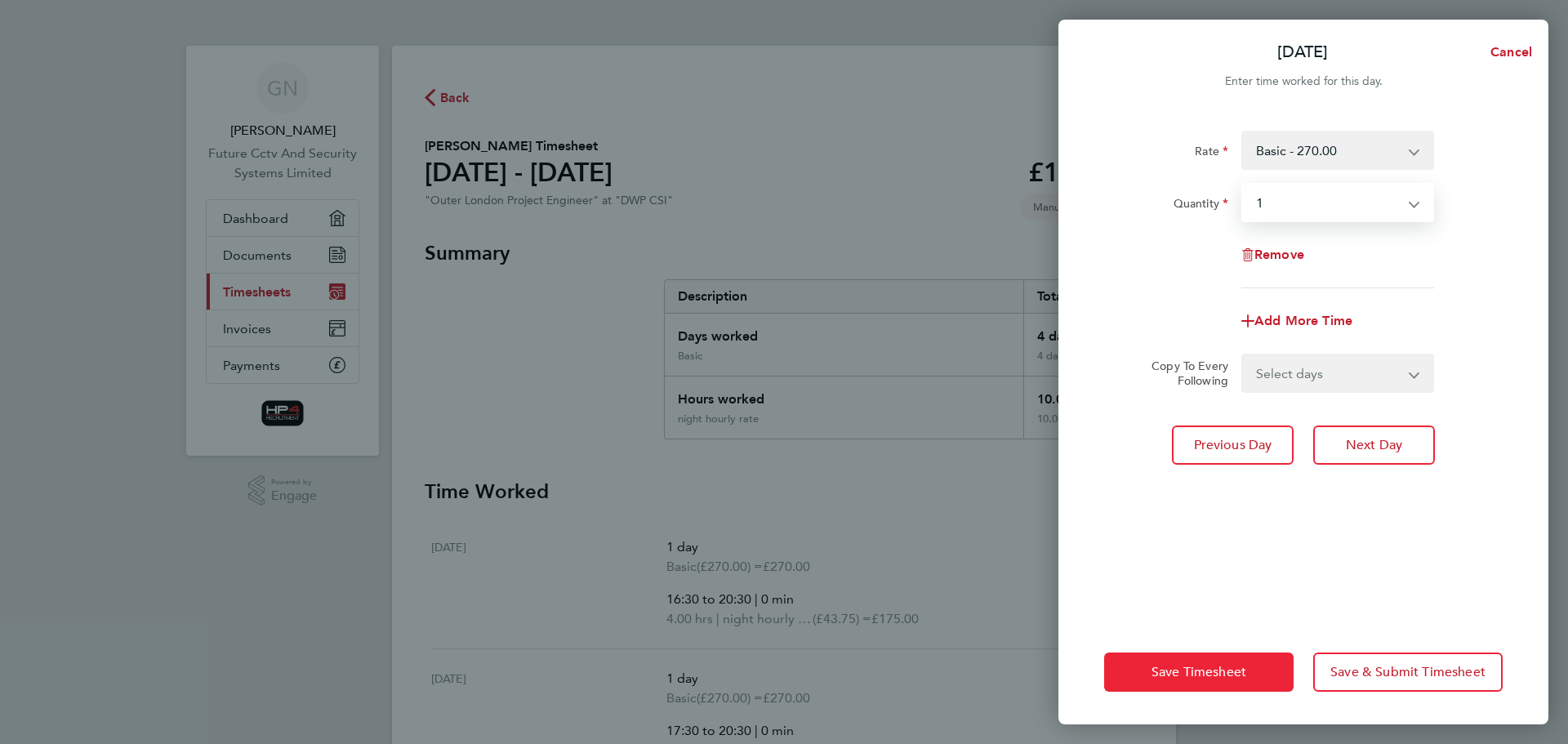
click at [1183, 666] on span "Save Timesheet" at bounding box center [1198, 672] width 94 height 16
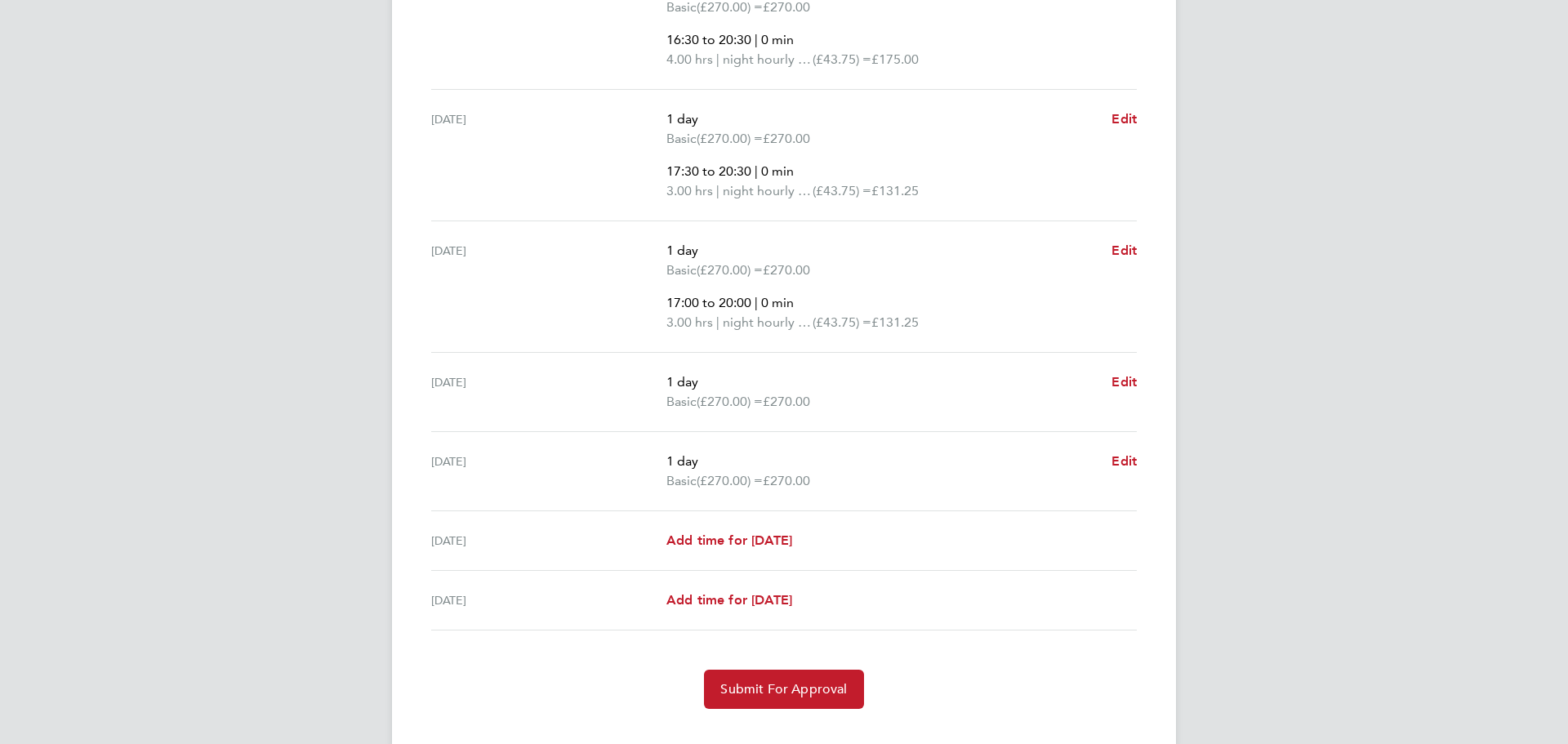
scroll to position [590, 0]
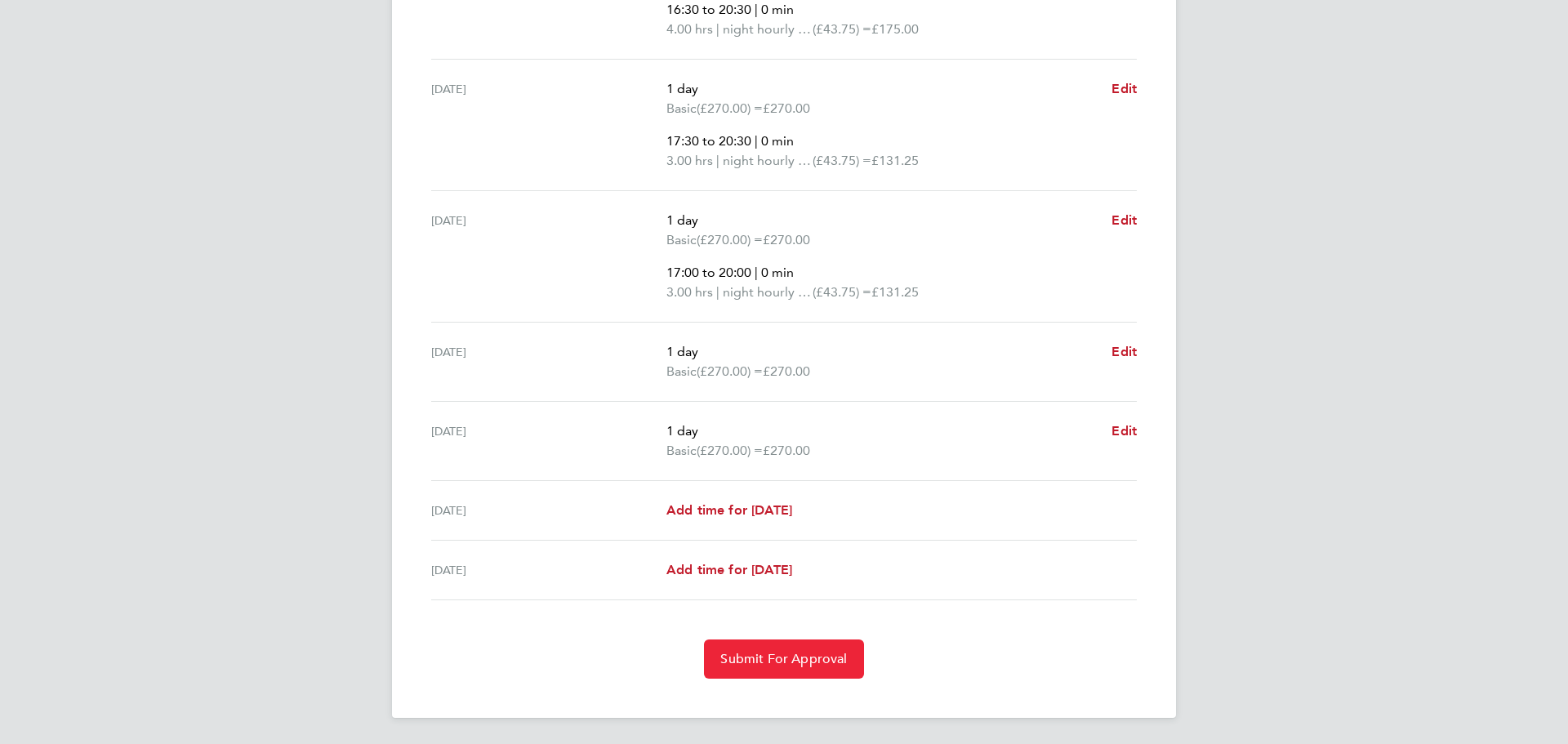
click at [800, 657] on span "Submit For Approval" at bounding box center [783, 659] width 126 height 16
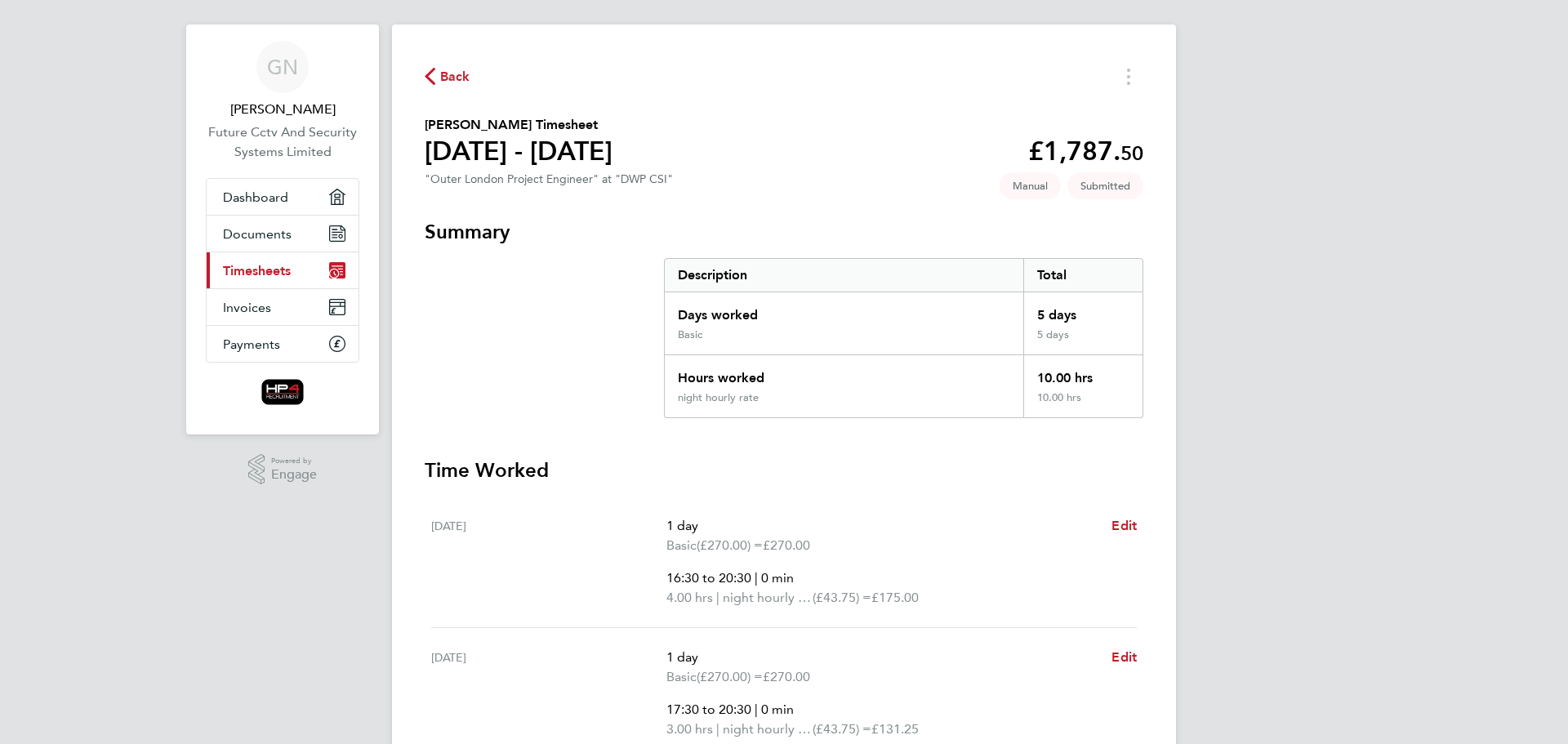
scroll to position [0, 0]
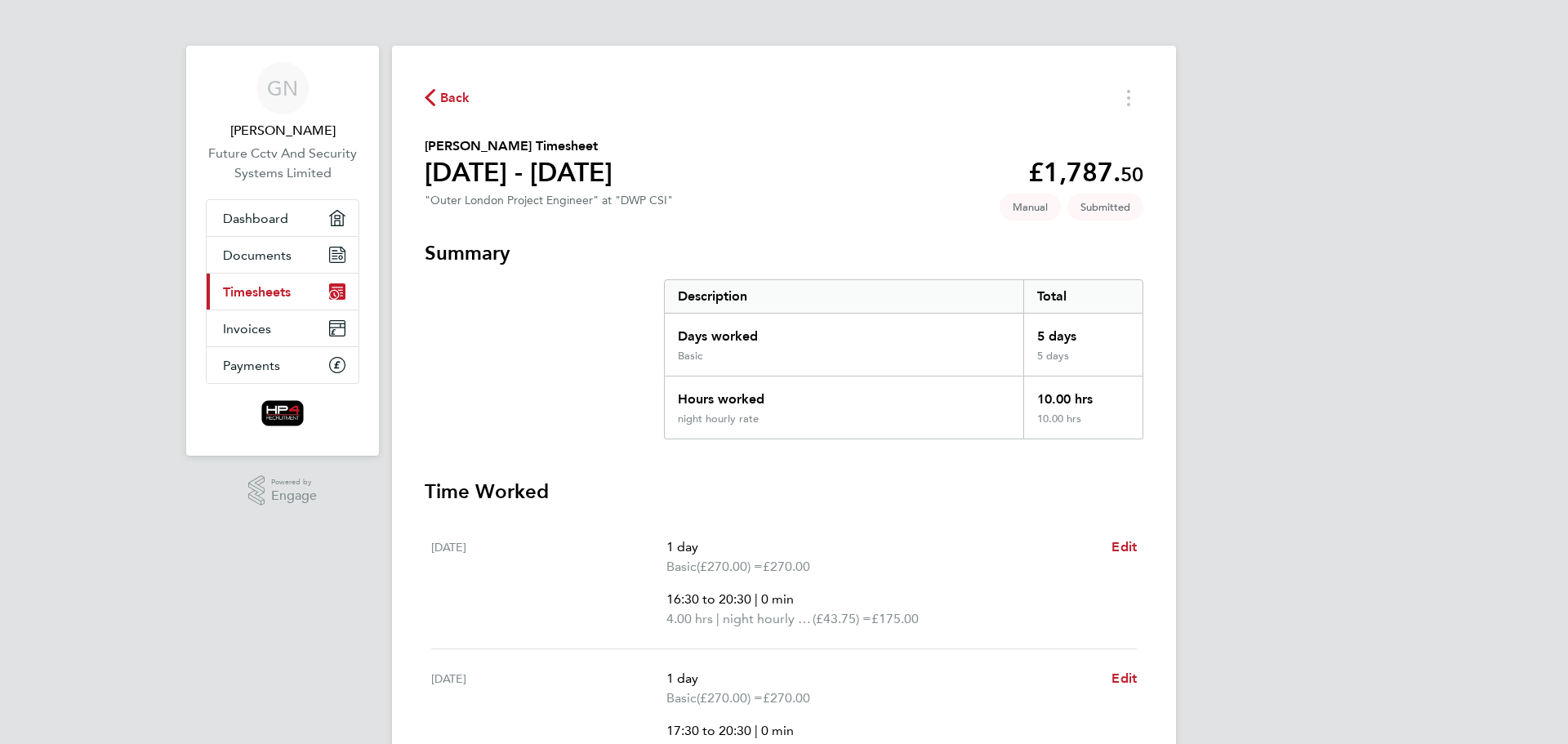
click at [233, 285] on span "Timesheets" at bounding box center [256, 292] width 68 height 15
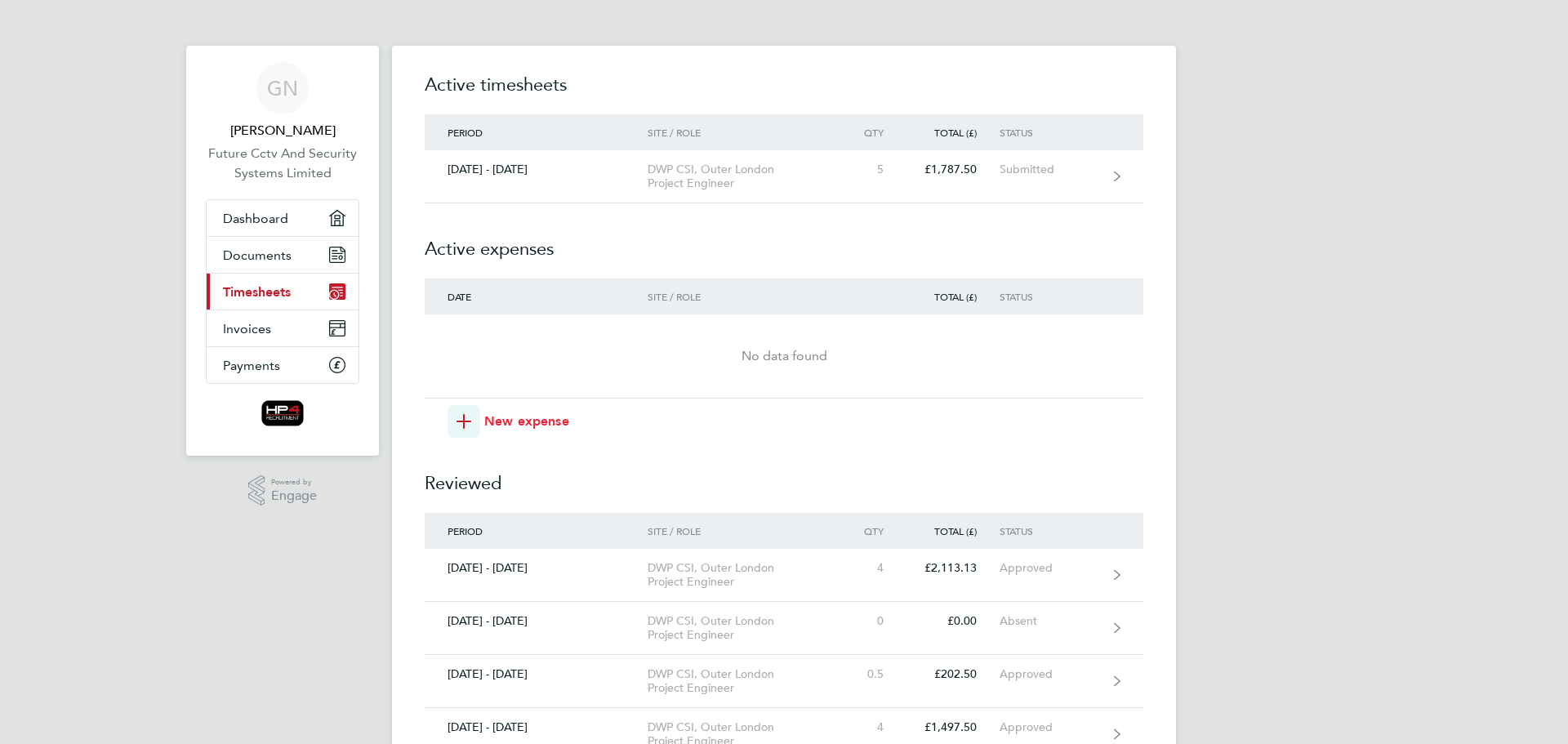
click at [514, 418] on span "New expense" at bounding box center [526, 422] width 84 height 20
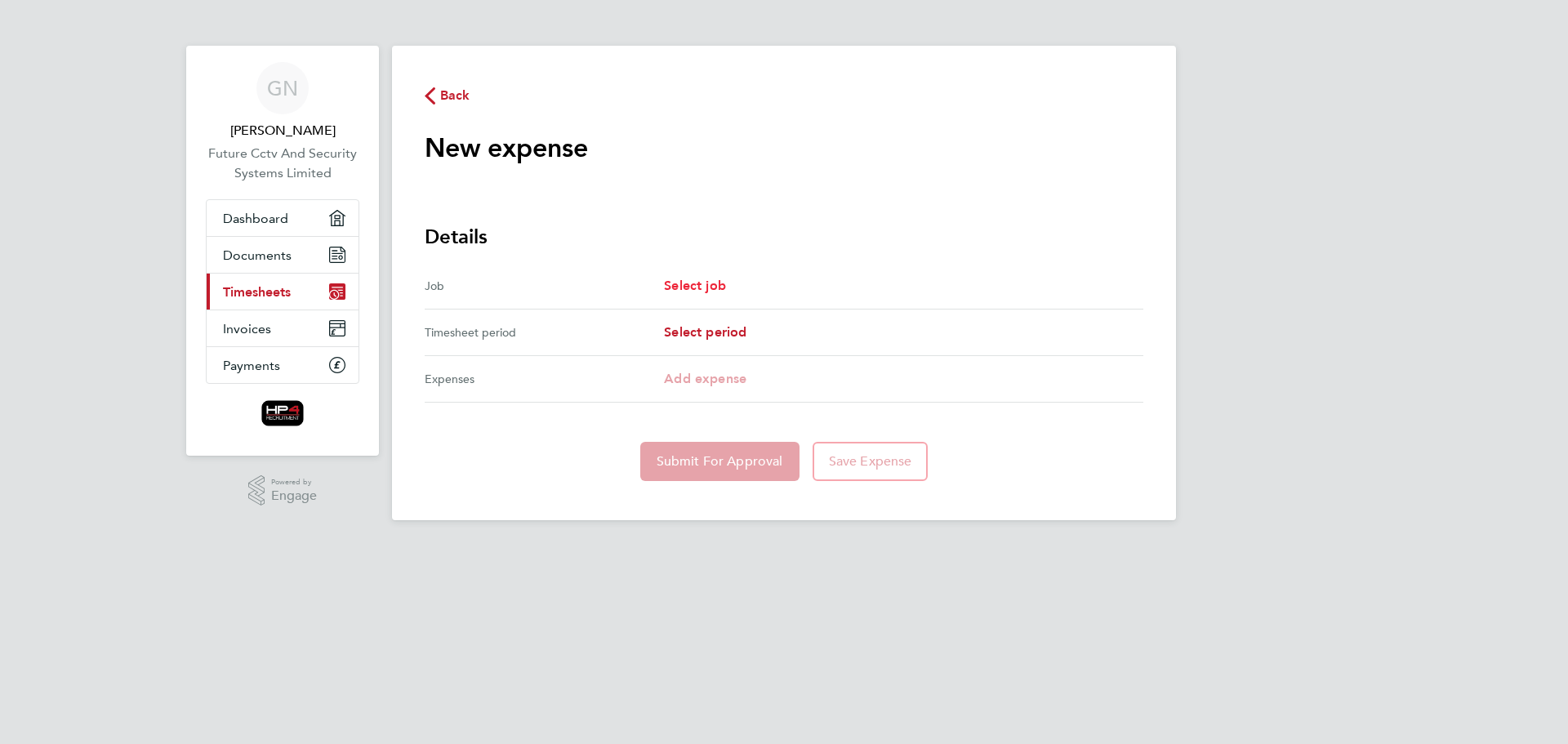
click at [705, 284] on span "Select job" at bounding box center [695, 285] width 62 height 15
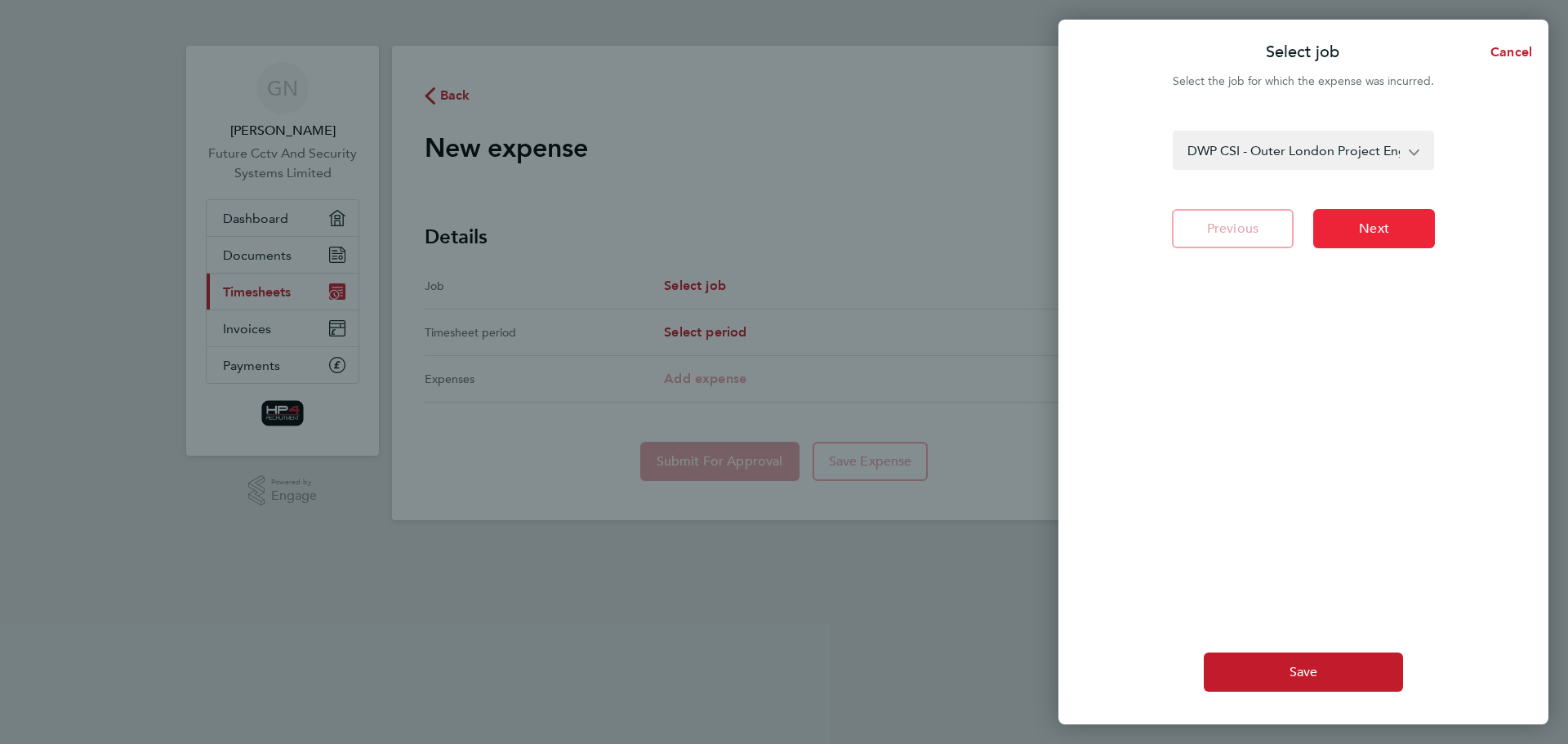
click at [1372, 226] on span "Next" at bounding box center [1374, 229] width 30 height 16
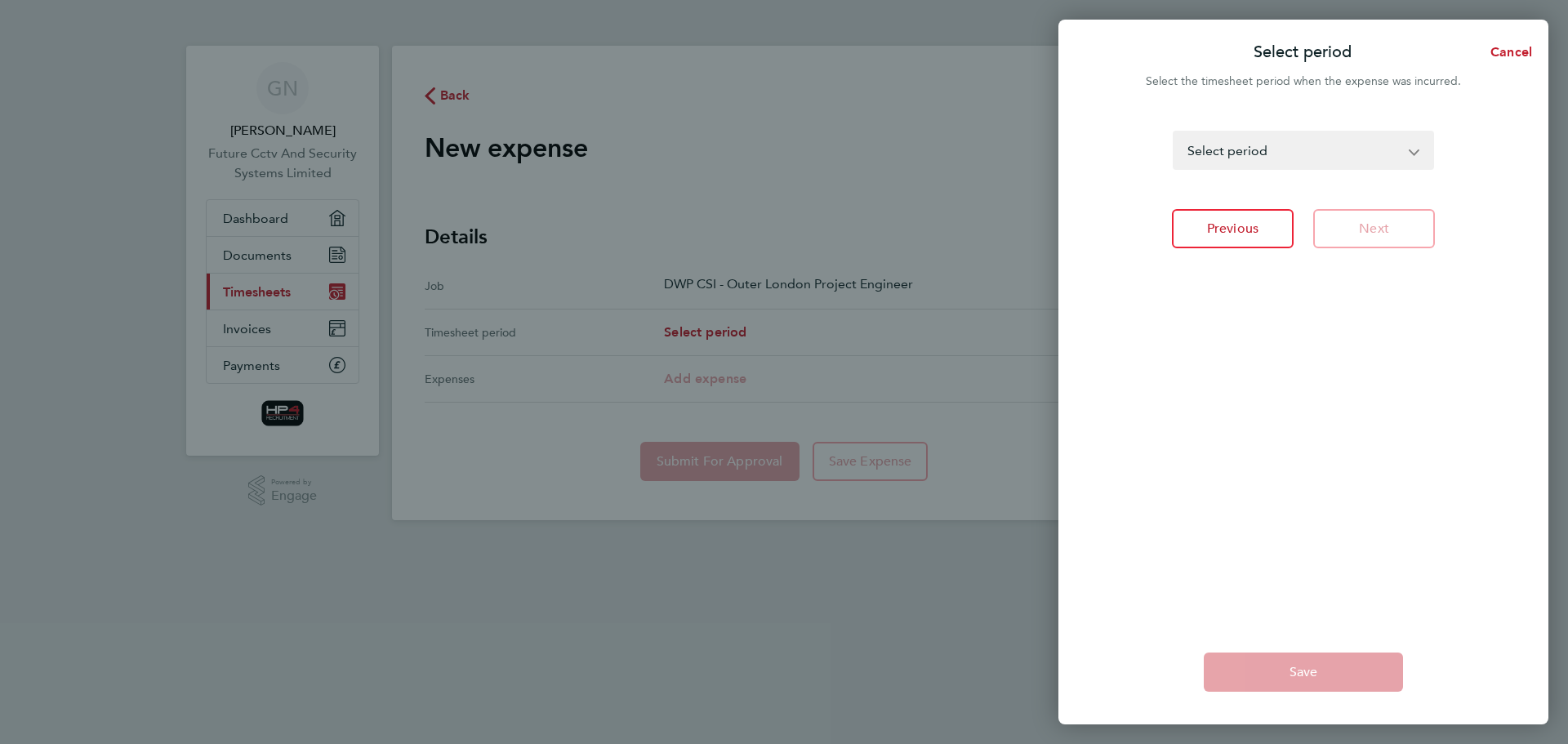
click at [1375, 146] on select "[DATE] - [DATE] [DATE] - [DATE] [DATE] - [DATE] [DATE] - [DATE] [DATE] - [DATE]…" at bounding box center [1294, 151] width 238 height 36
select select "103: Object"
click at [1175, 133] on select "[DATE] - [DATE] [DATE] - [DATE] [DATE] - [DATE] [DATE] - [DATE] [DATE] - [DATE]…" at bounding box center [1294, 151] width 238 height 36
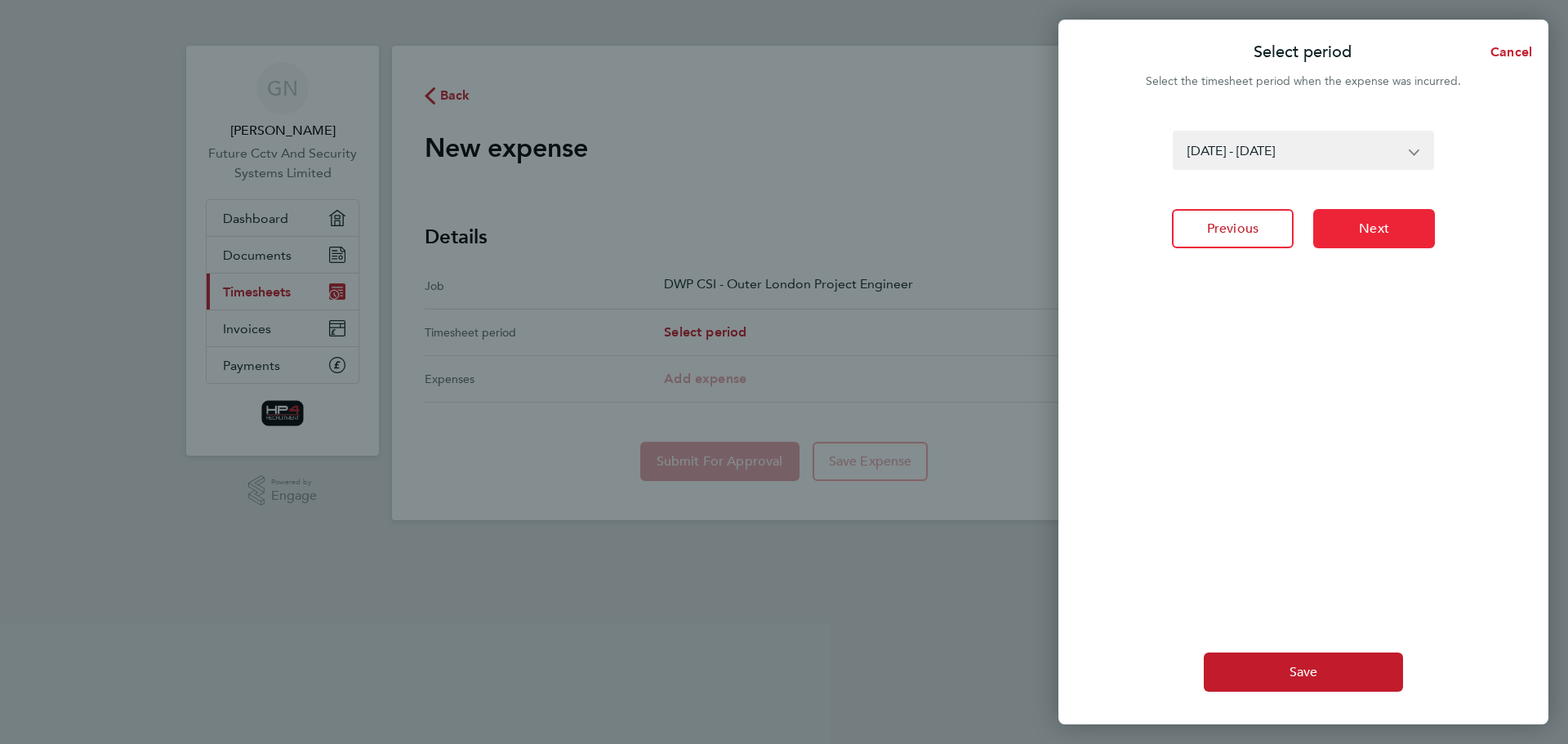
click at [1377, 236] on span "Next" at bounding box center [1374, 229] width 30 height 16
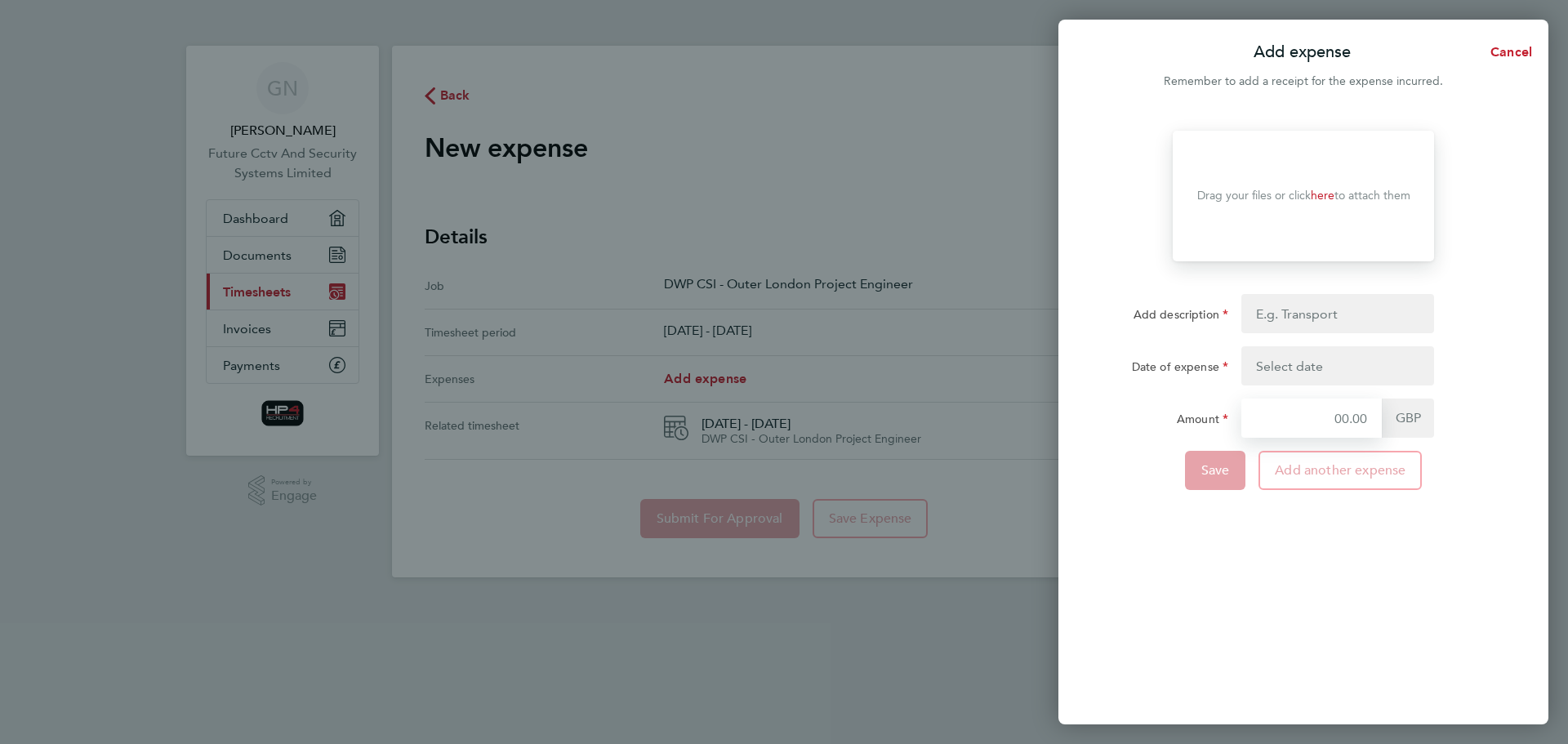
click at [1372, 420] on input "Amount" at bounding box center [1311, 418] width 141 height 39
type input "115.08"
click at [1304, 304] on input "Add description" at bounding box center [1337, 313] width 193 height 39
type input "Overnight Stay and Food"
click at [1315, 364] on body "GN [PERSON_NAME] Future Cctv And Security Systems Limited Applications: Dashboa…" at bounding box center [784, 302] width 1568 height 603
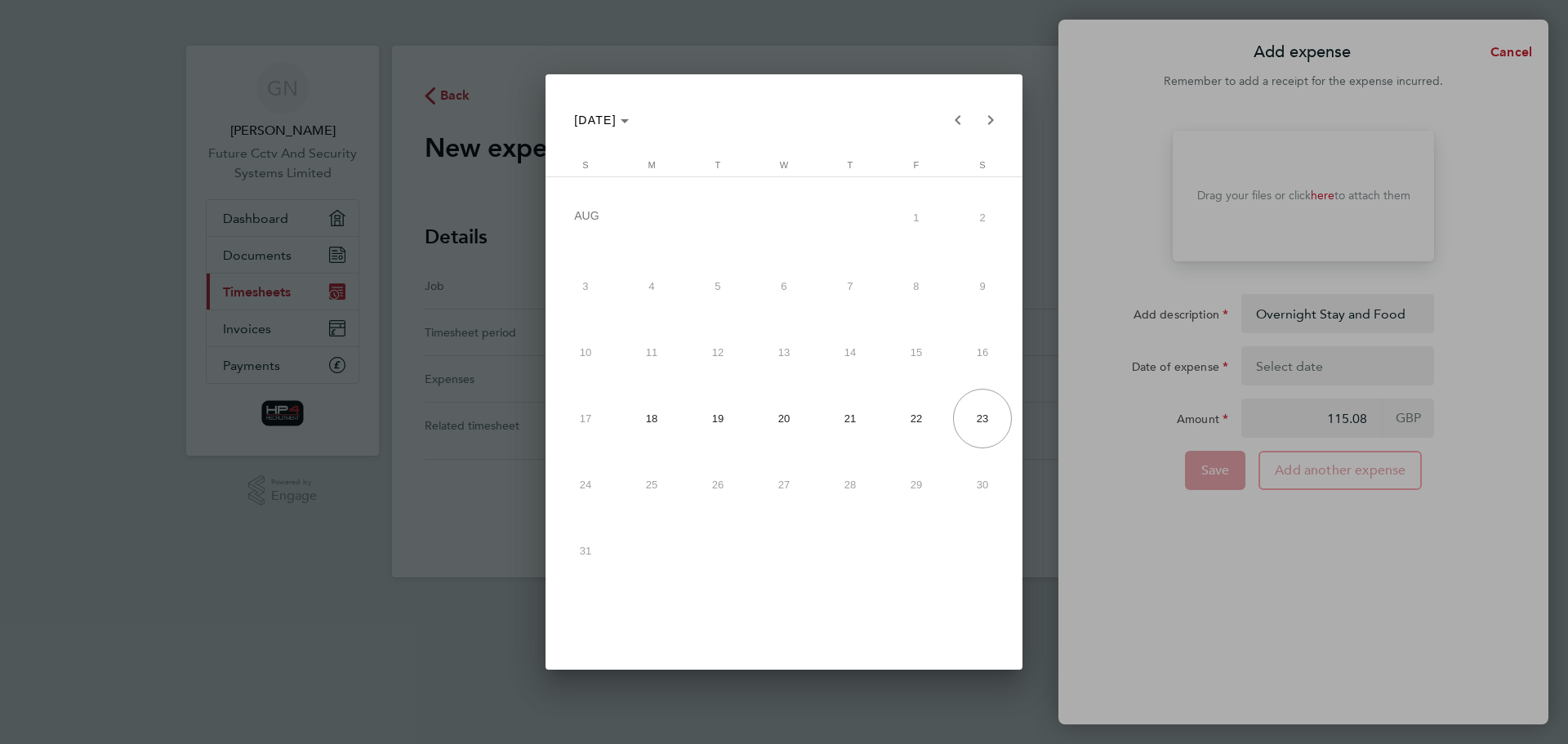
click at [858, 424] on span "21" at bounding box center [850, 419] width 60 height 60
type input "[DATE]"
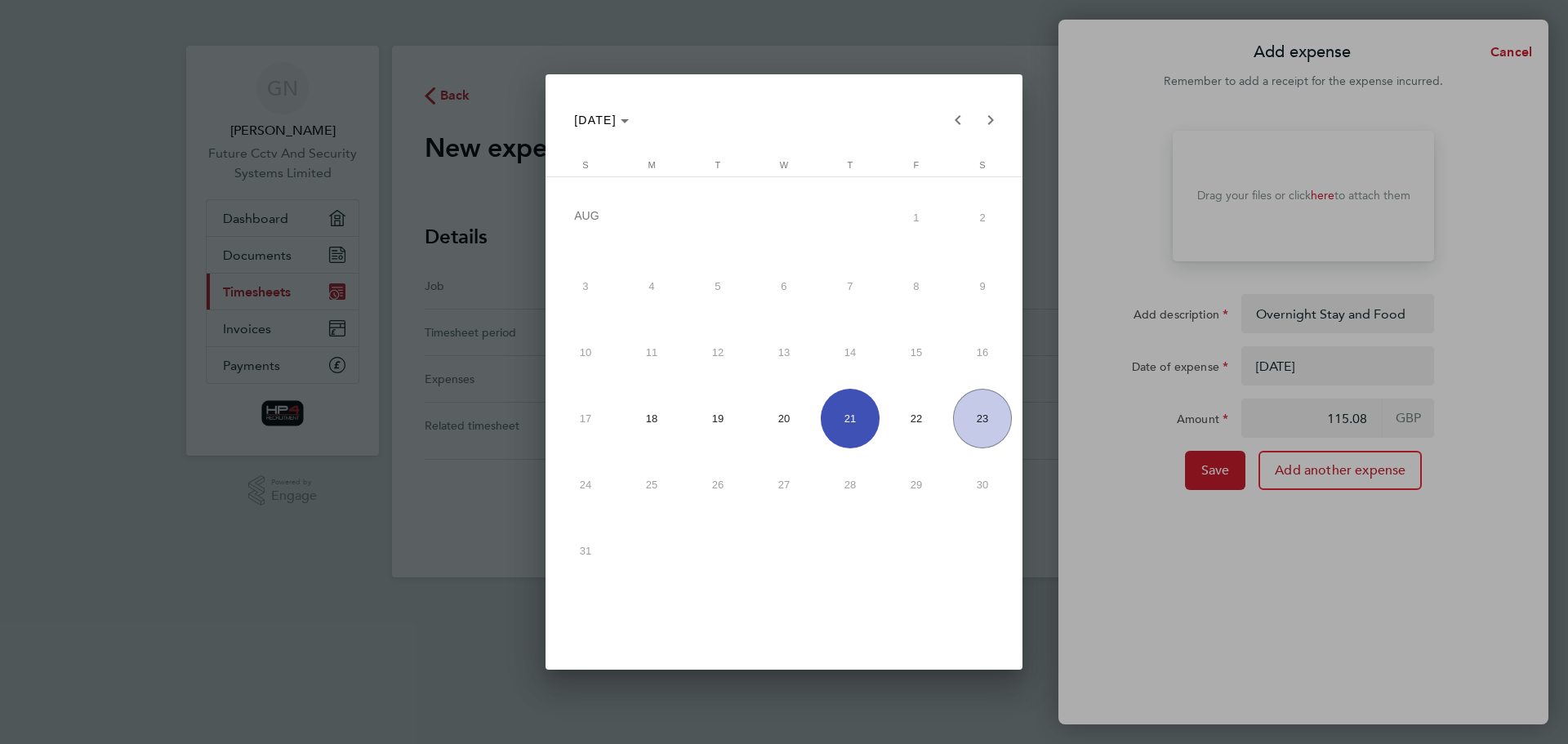
click at [844, 422] on span "21" at bounding box center [850, 419] width 60 height 60
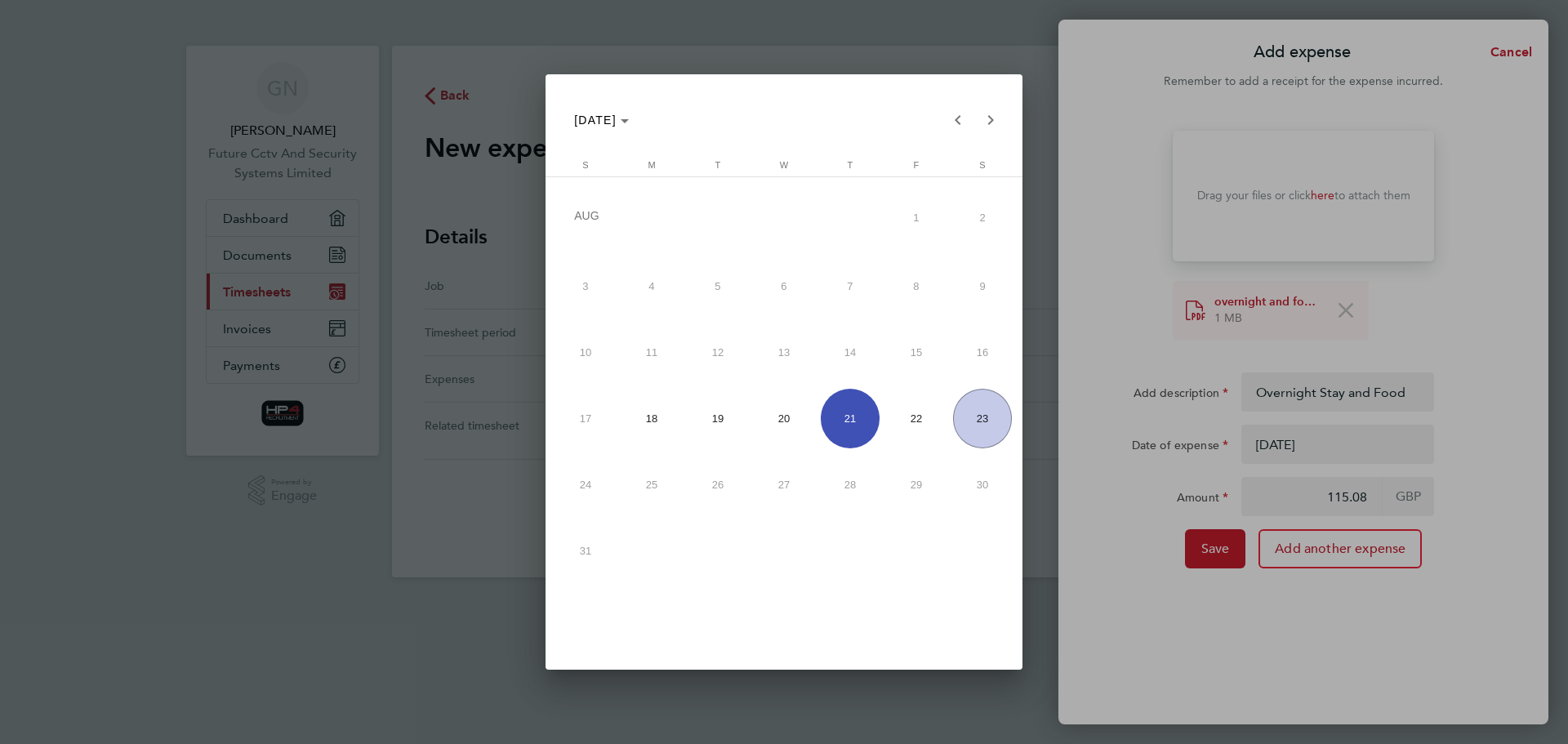
click at [1087, 664] on div at bounding box center [784, 372] width 1568 height 744
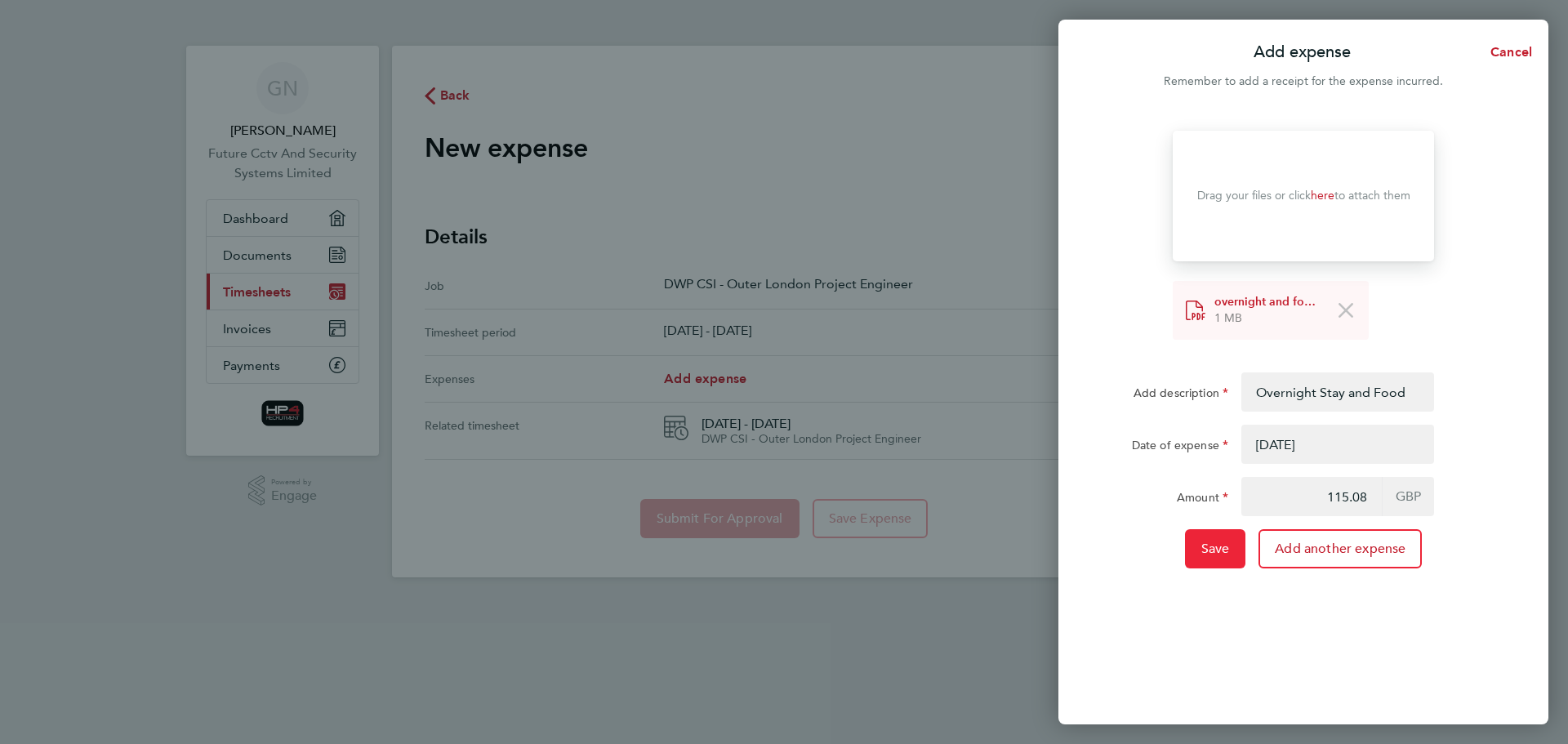
click at [1214, 546] on span "Save" at bounding box center [1215, 549] width 28 height 16
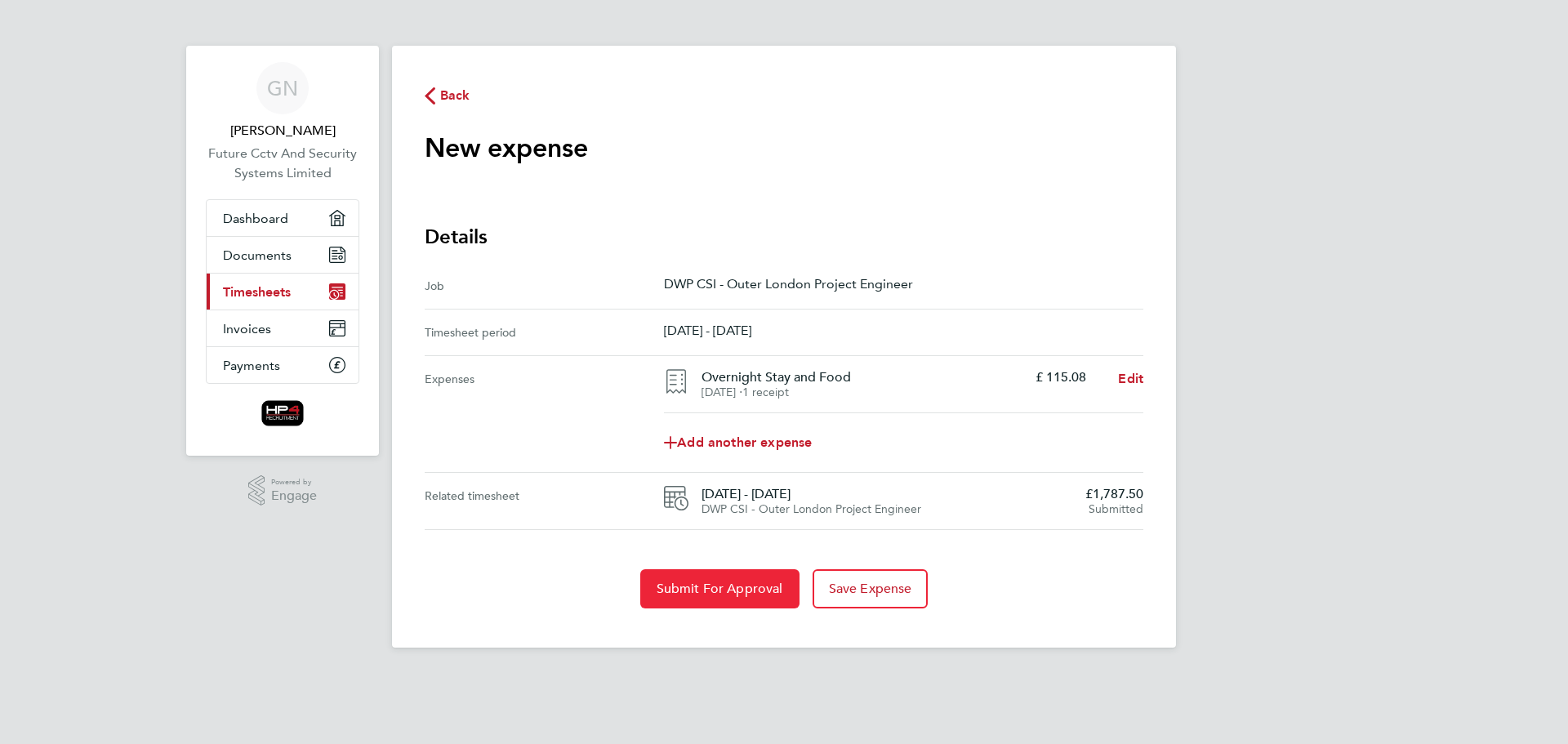
click at [733, 590] on span "Submit For Approval" at bounding box center [719, 589] width 126 height 16
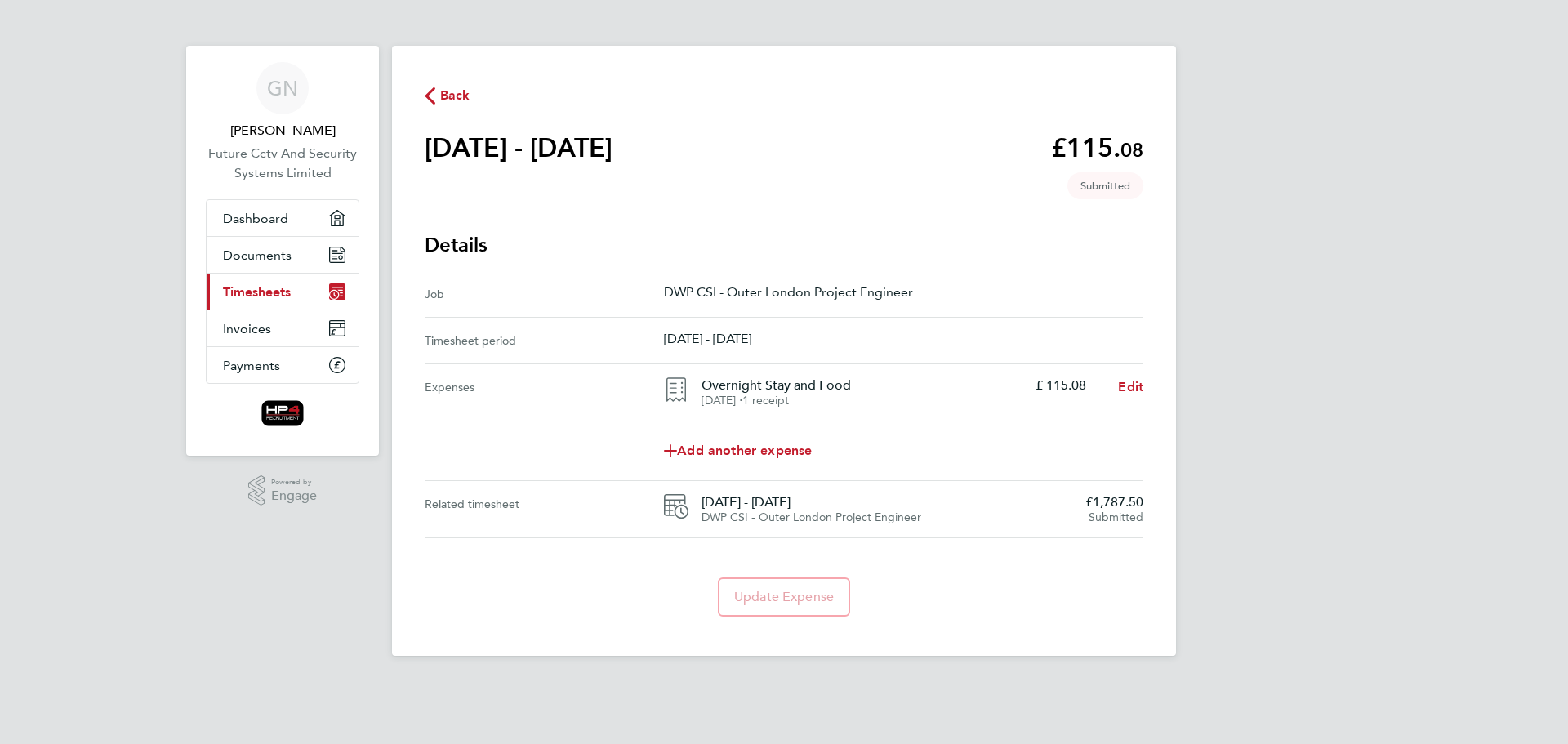
click at [266, 289] on span "Timesheets" at bounding box center [256, 292] width 68 height 15
